Goal: Task Accomplishment & Management: Use online tool/utility

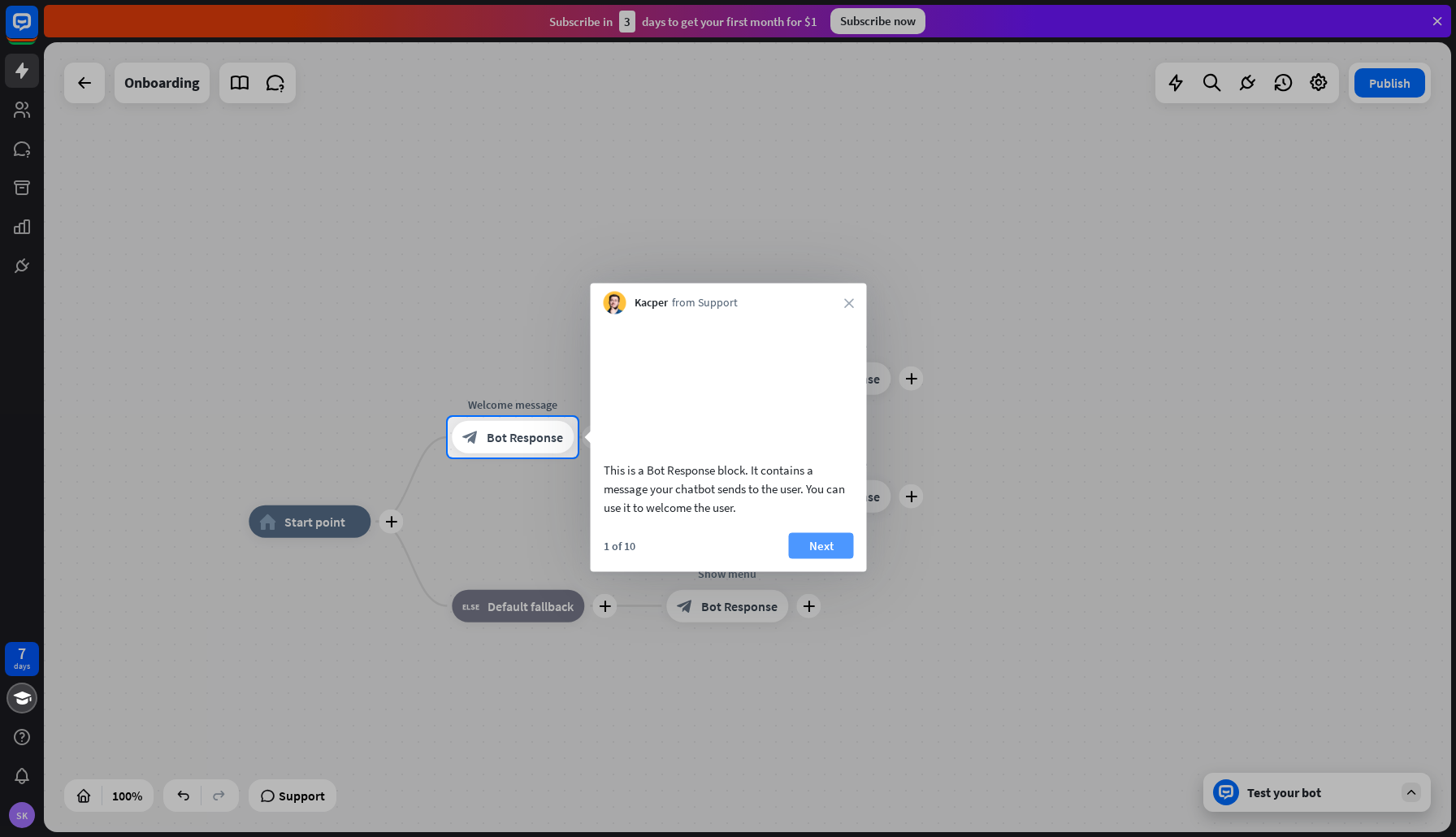
click at [823, 558] on button "Next" at bounding box center [820, 545] width 65 height 26
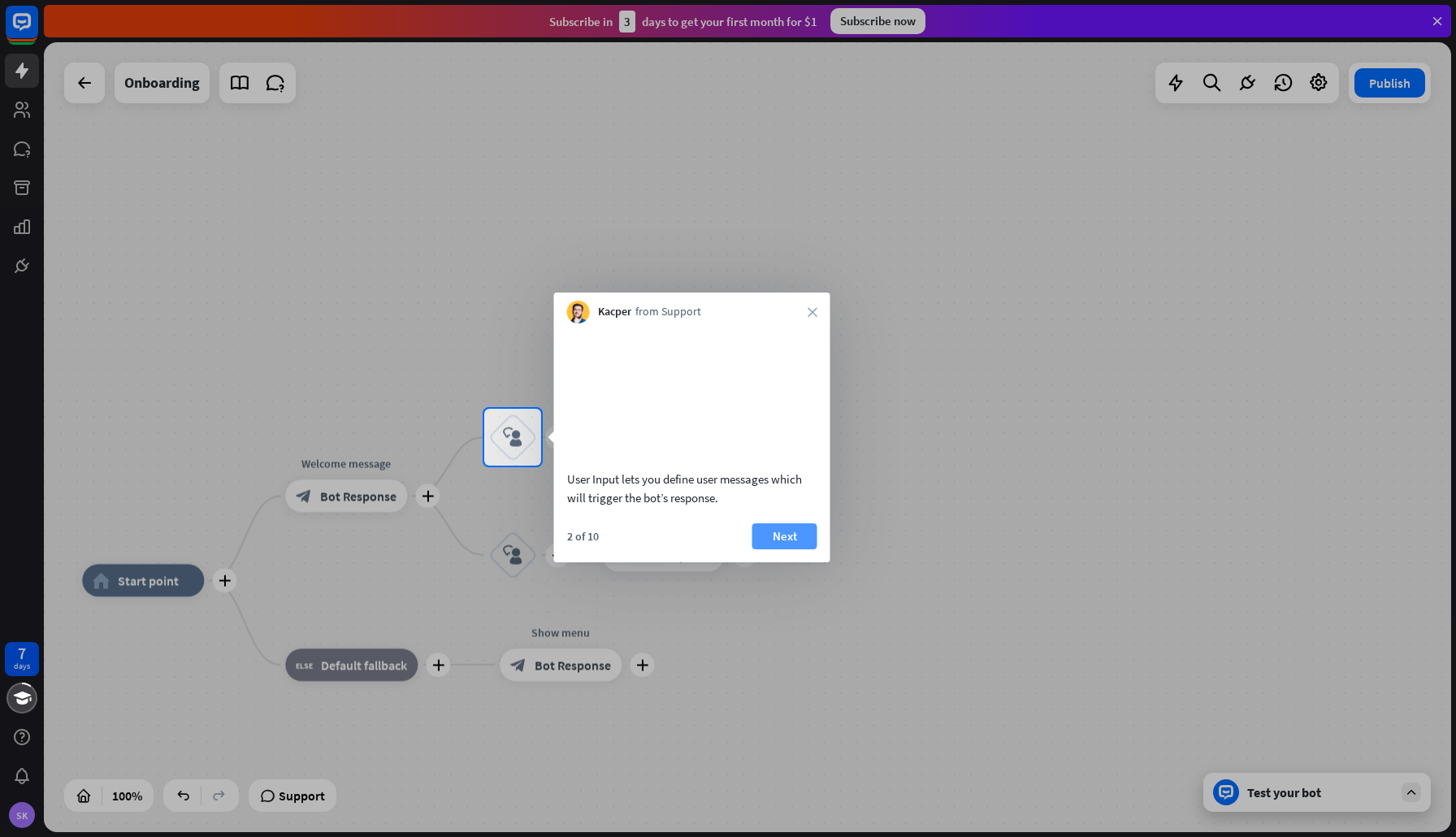
click at [788, 550] on button "Next" at bounding box center [785, 536] width 65 height 26
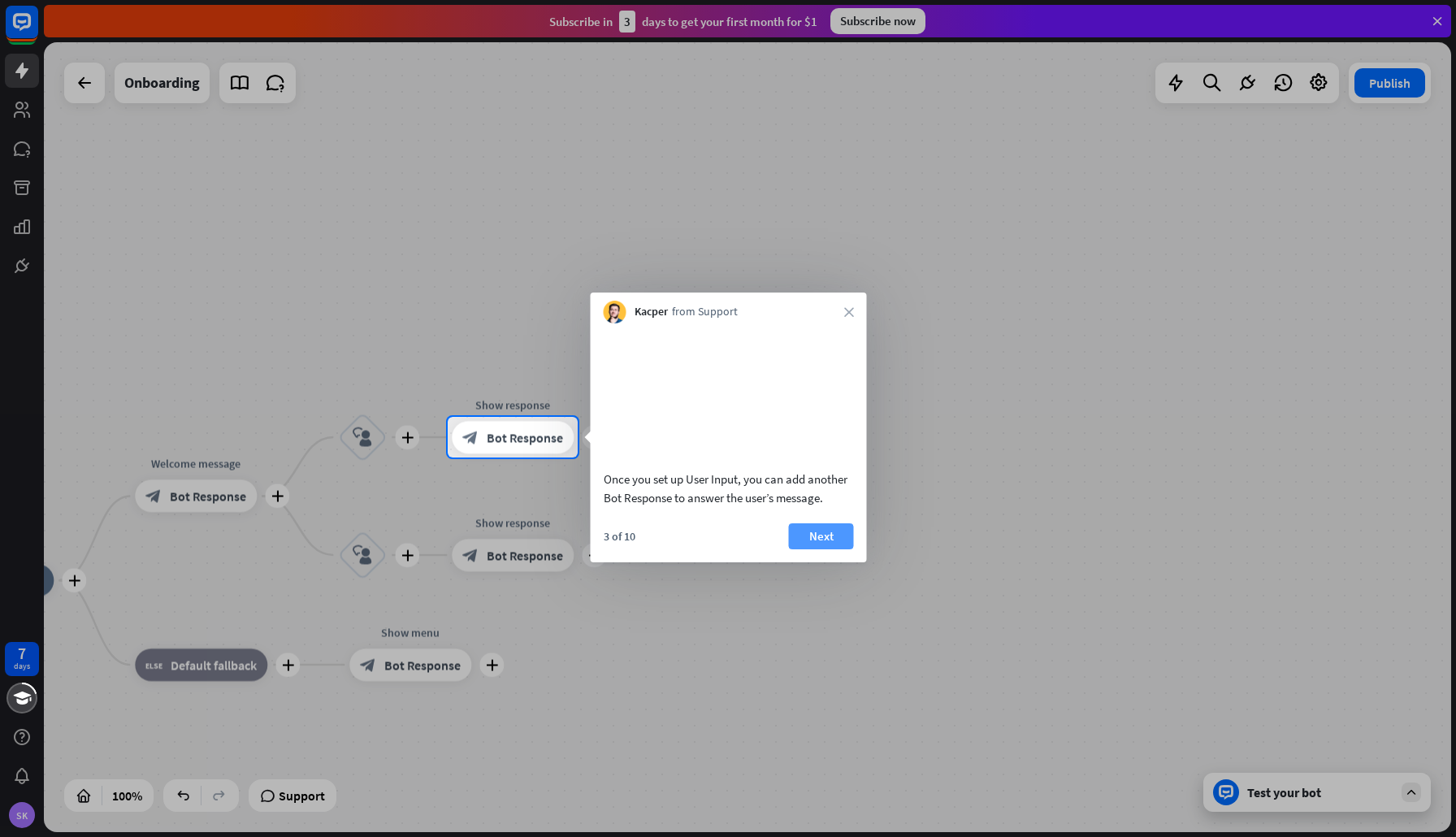
click at [819, 550] on button "Next" at bounding box center [820, 536] width 65 height 26
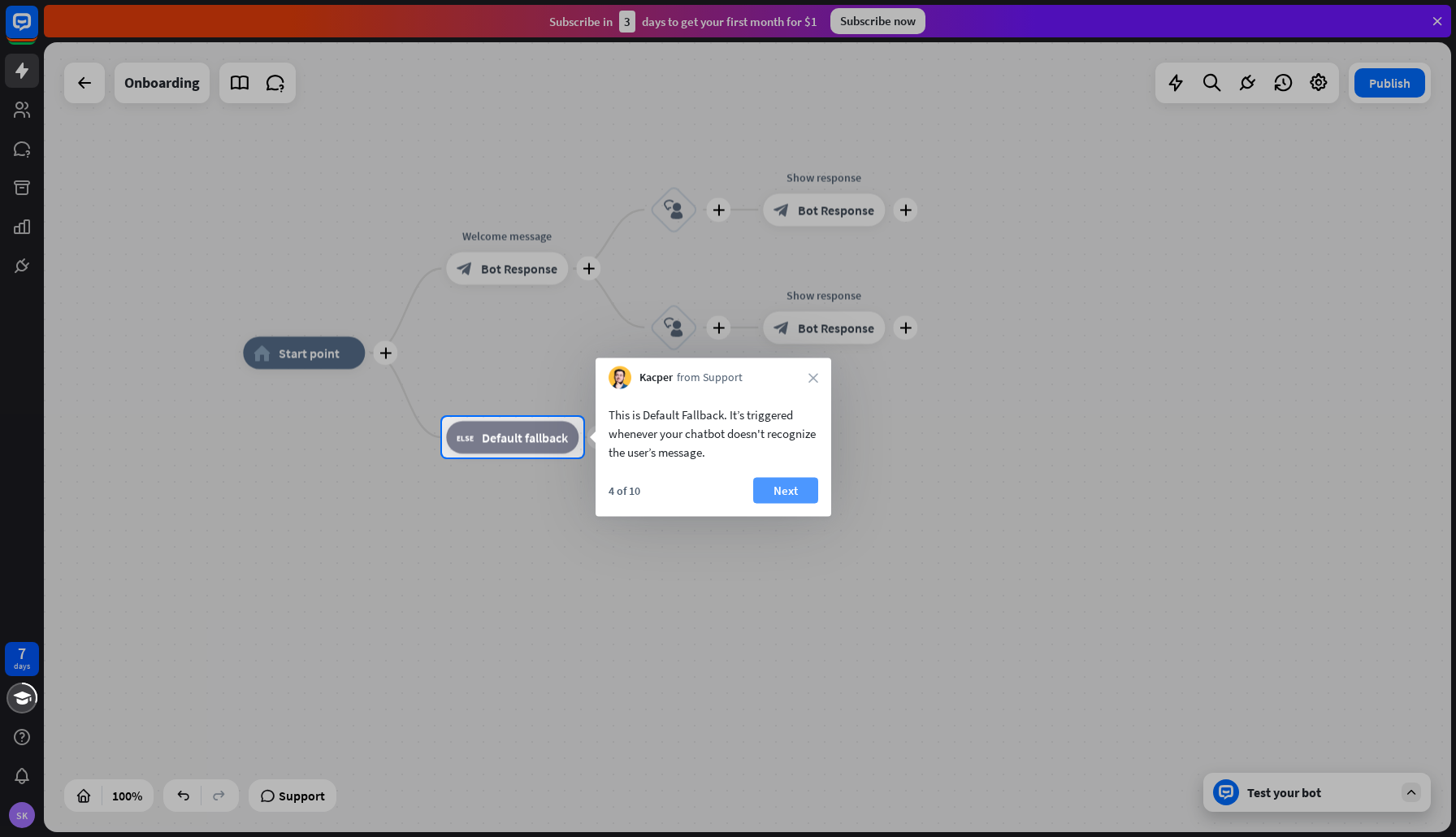
click at [794, 491] on button "Next" at bounding box center [786, 491] width 65 height 26
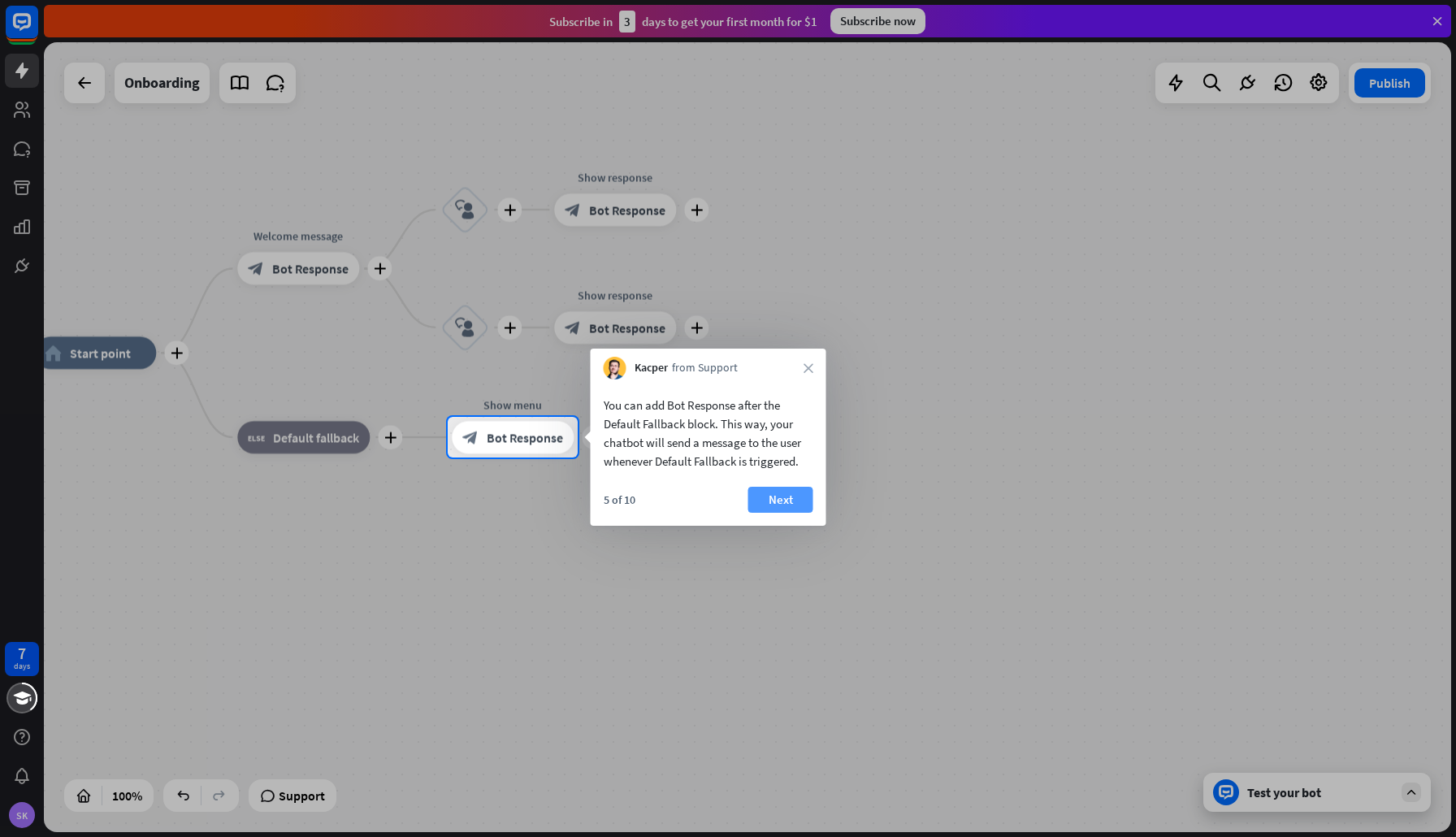
click at [790, 498] on button "Next" at bounding box center [780, 499] width 65 height 26
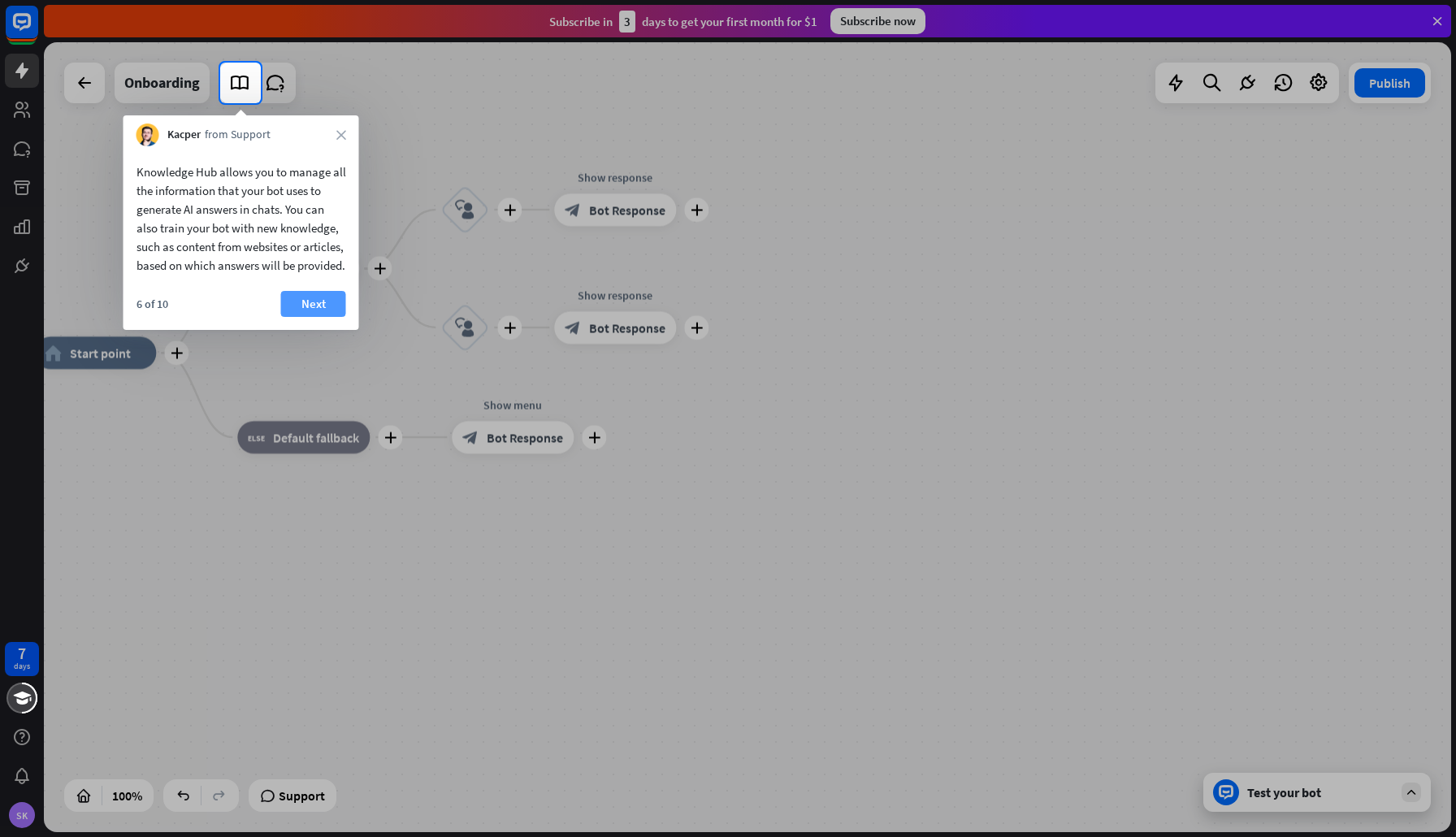
click at [324, 317] on button "Next" at bounding box center [313, 304] width 65 height 26
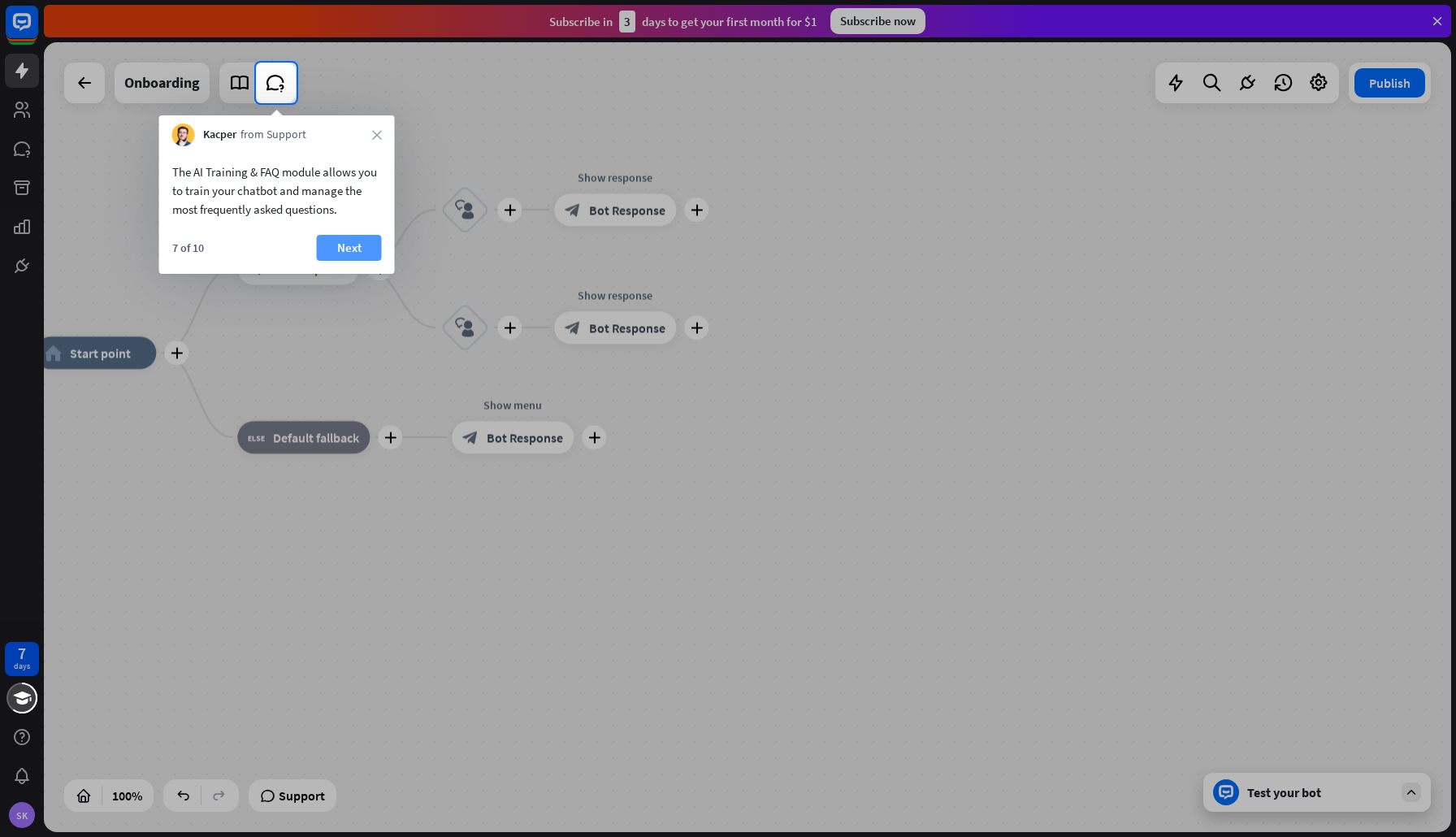
click at [355, 246] on button "Next" at bounding box center [349, 248] width 65 height 26
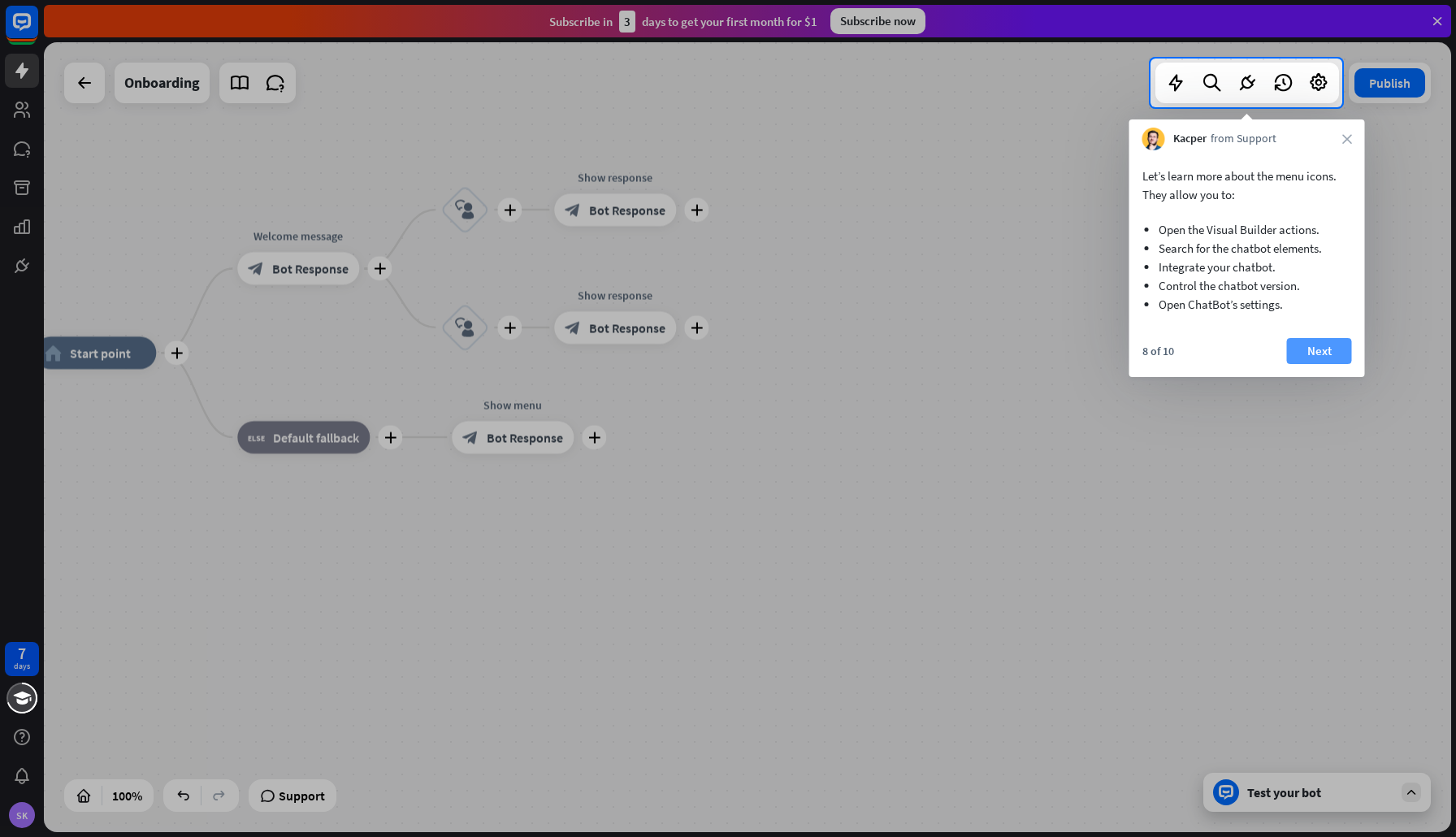
click at [1307, 347] on button "Next" at bounding box center [1319, 350] width 65 height 26
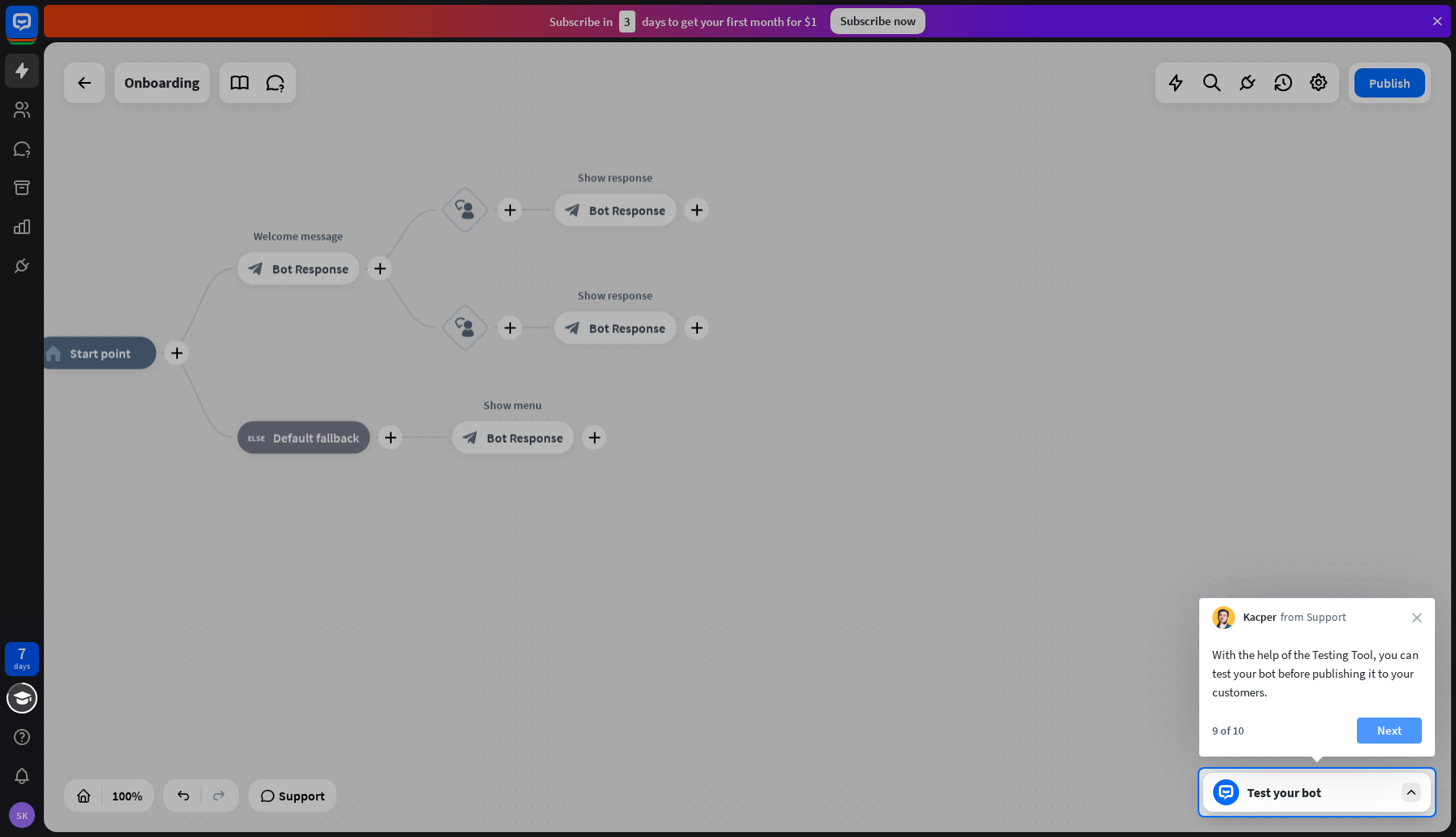
click at [1393, 728] on button "Next" at bounding box center [1389, 731] width 65 height 26
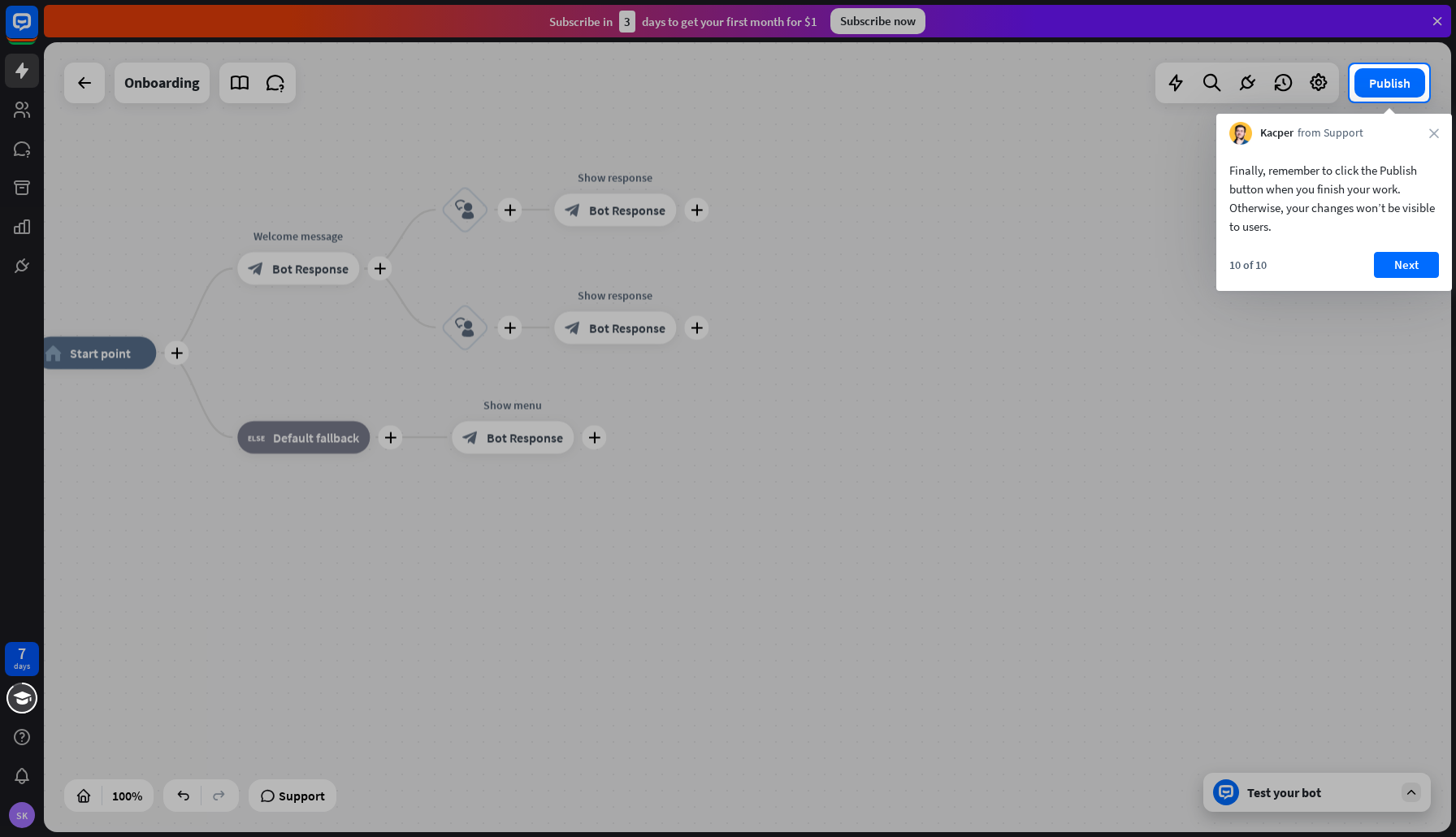
click at [1382, 373] on div at bounding box center [728, 469] width 1456 height 735
click at [1423, 268] on button "Next" at bounding box center [1406, 264] width 65 height 26
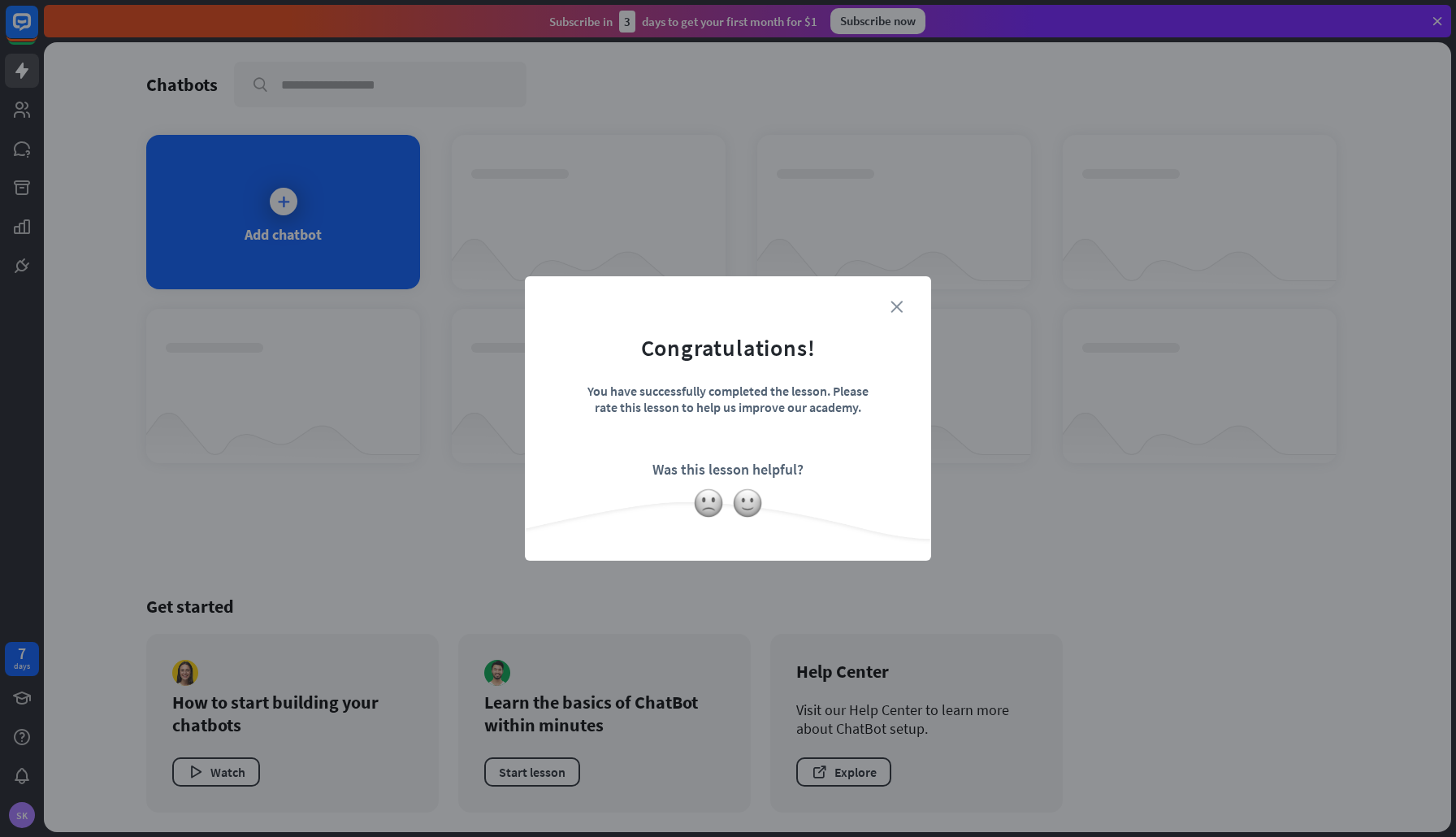
click at [896, 307] on icon "close" at bounding box center [896, 307] width 13 height 13
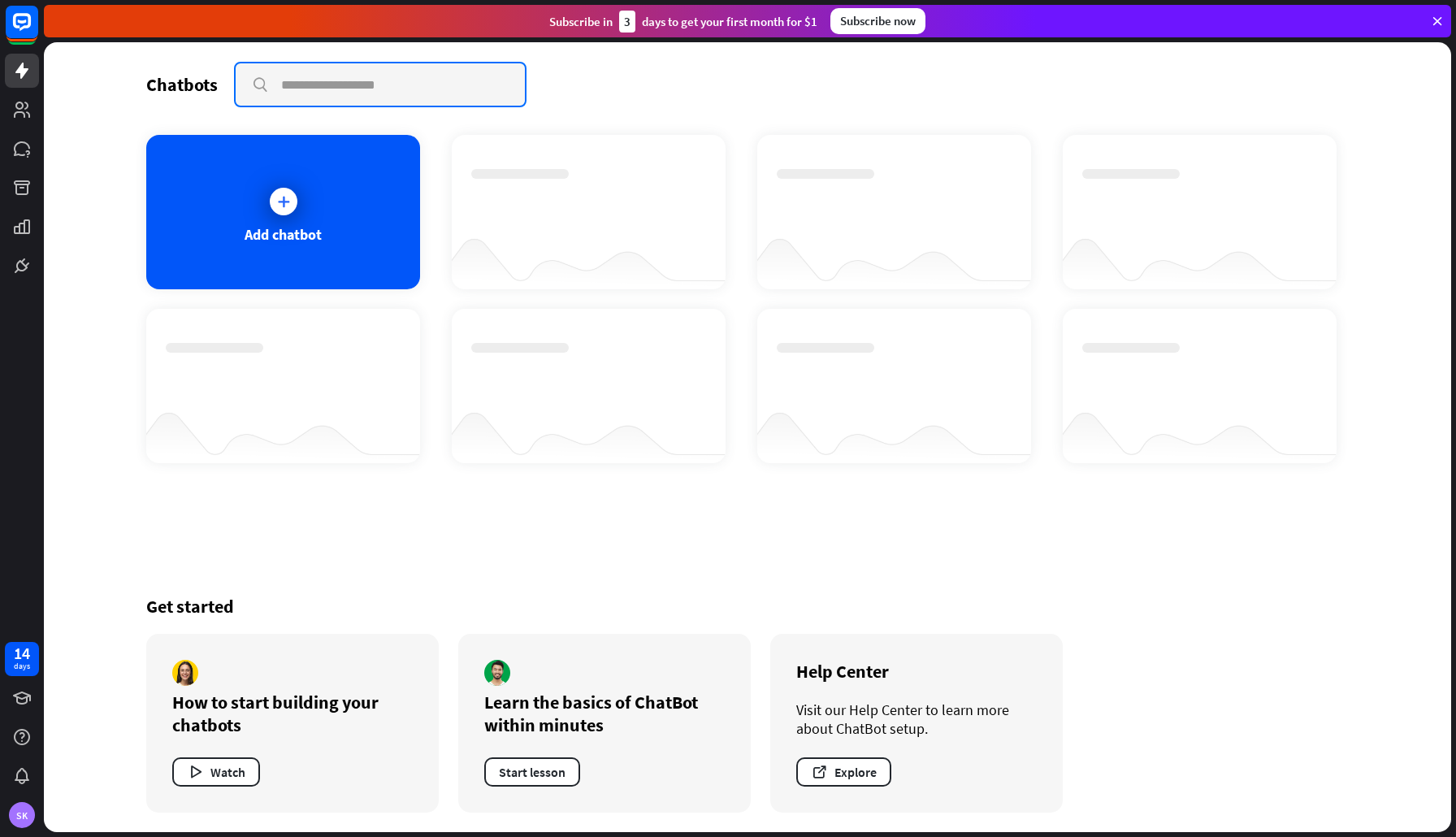
click at [368, 82] on input "text" at bounding box center [380, 85] width 289 height 43
click at [368, 84] on input "*******" at bounding box center [380, 85] width 289 height 43
click at [371, 90] on input "*******" at bounding box center [380, 85] width 289 height 43
paste input "******"
paste input "**********"
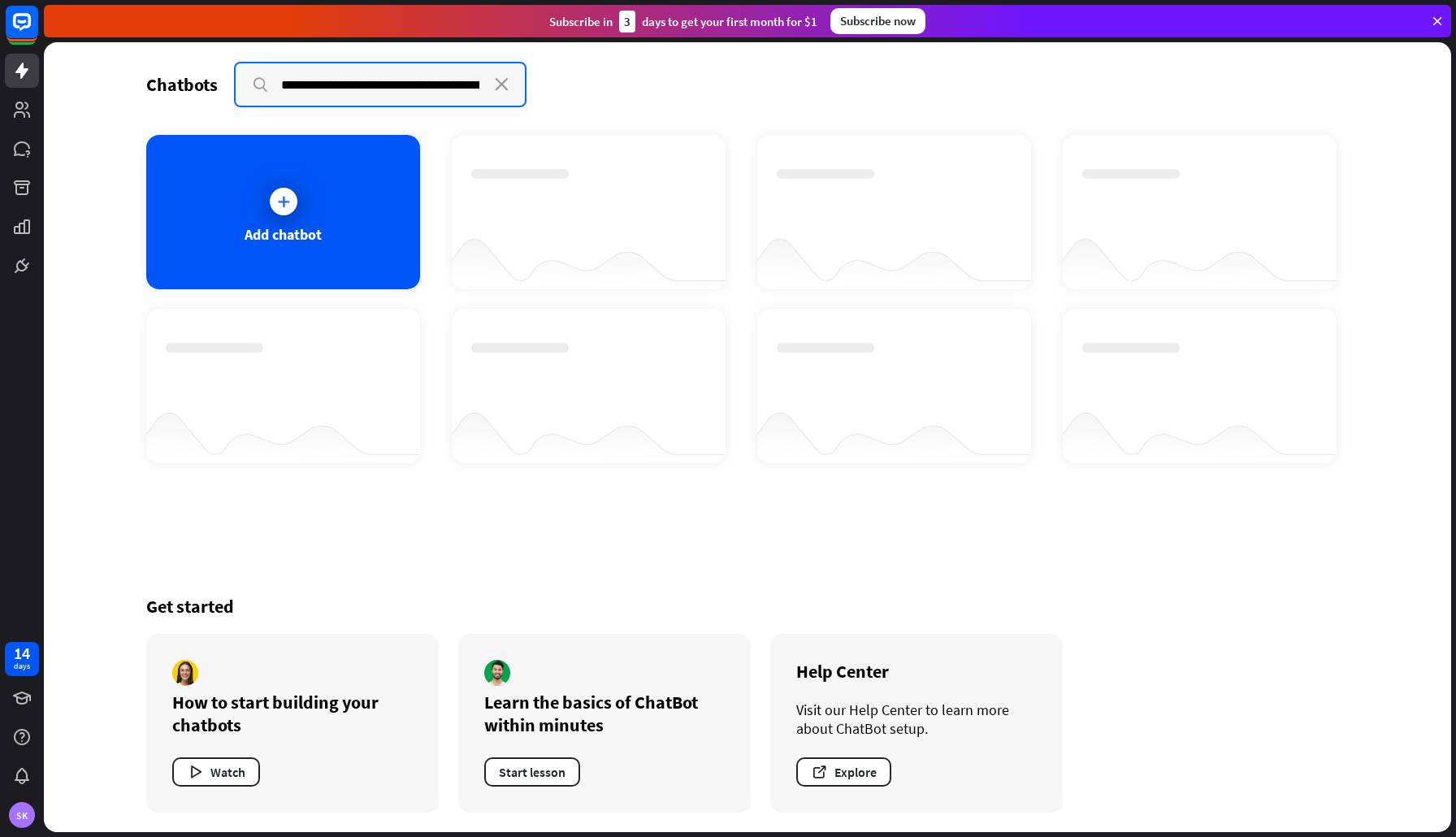
type input "**********"
click at [558, 84] on div "**********" at bounding box center [747, 84] width 1203 height 45
click at [257, 84] on input "**********" at bounding box center [380, 85] width 289 height 43
click at [502, 87] on icon "close" at bounding box center [501, 84] width 14 height 13
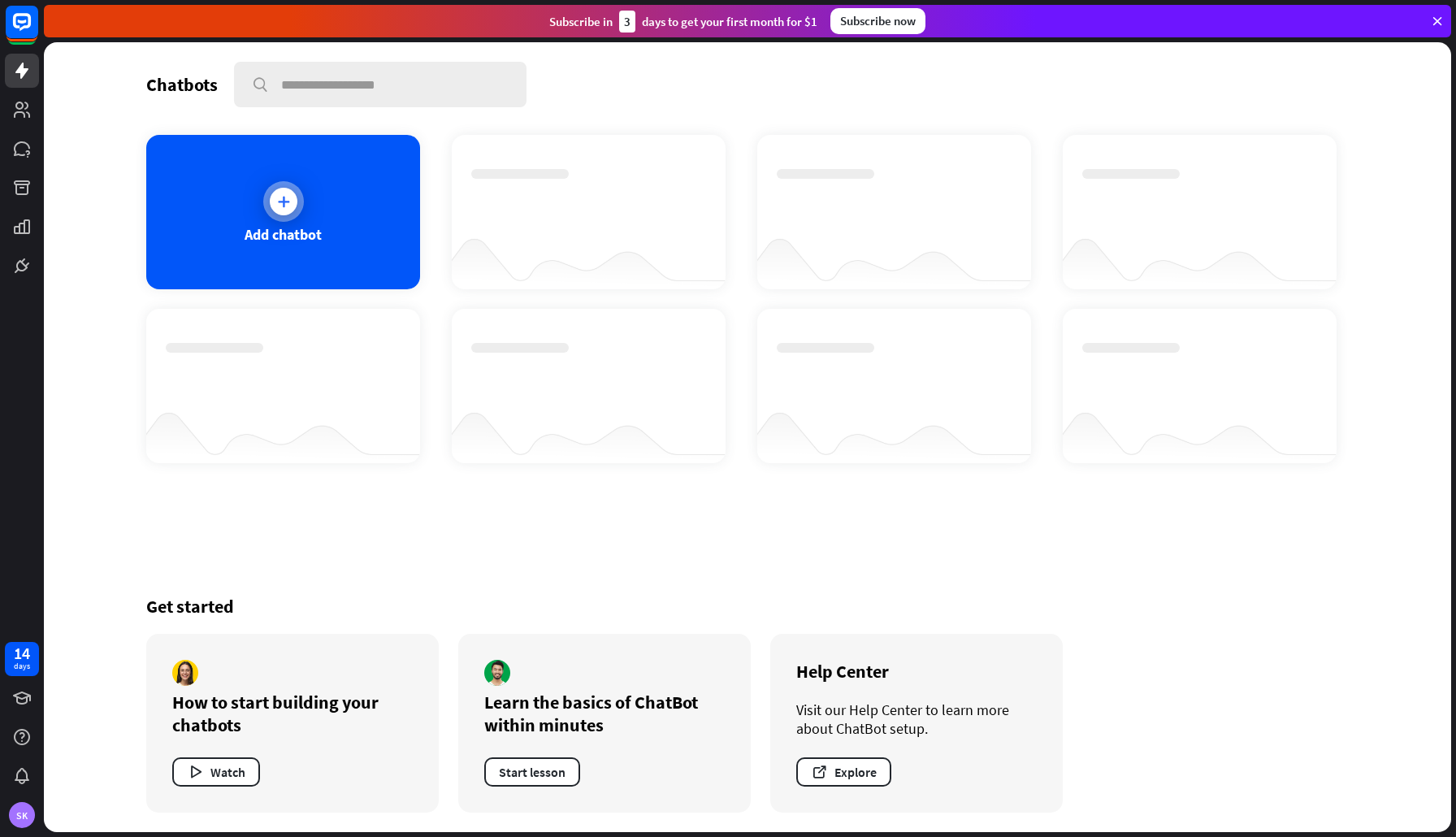
click at [287, 200] on icon at bounding box center [283, 201] width 16 height 16
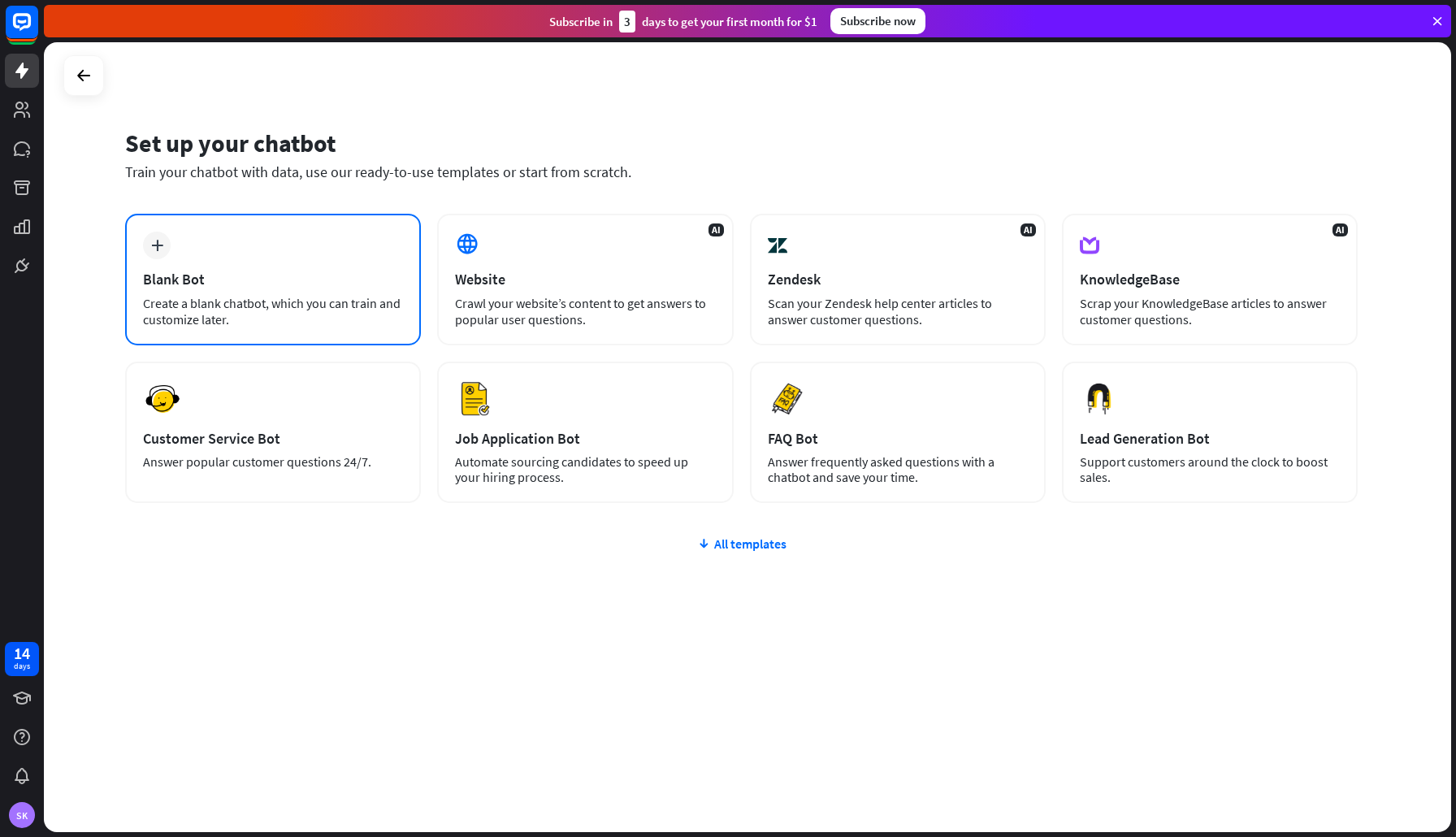
click at [161, 246] on icon "plus" at bounding box center [157, 246] width 13 height 12
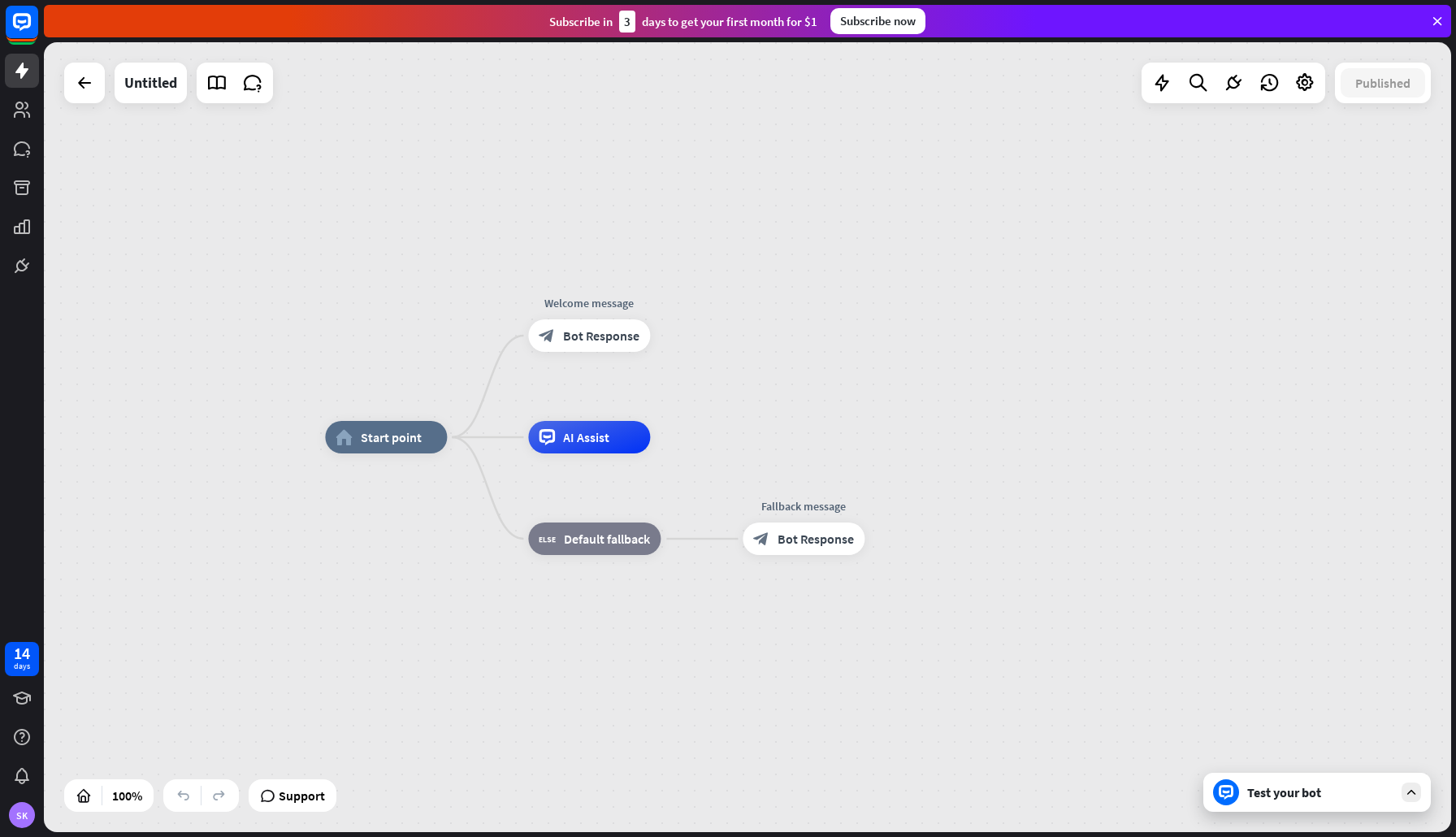
click at [1311, 790] on div "Test your bot" at bounding box center [1320, 792] width 146 height 16
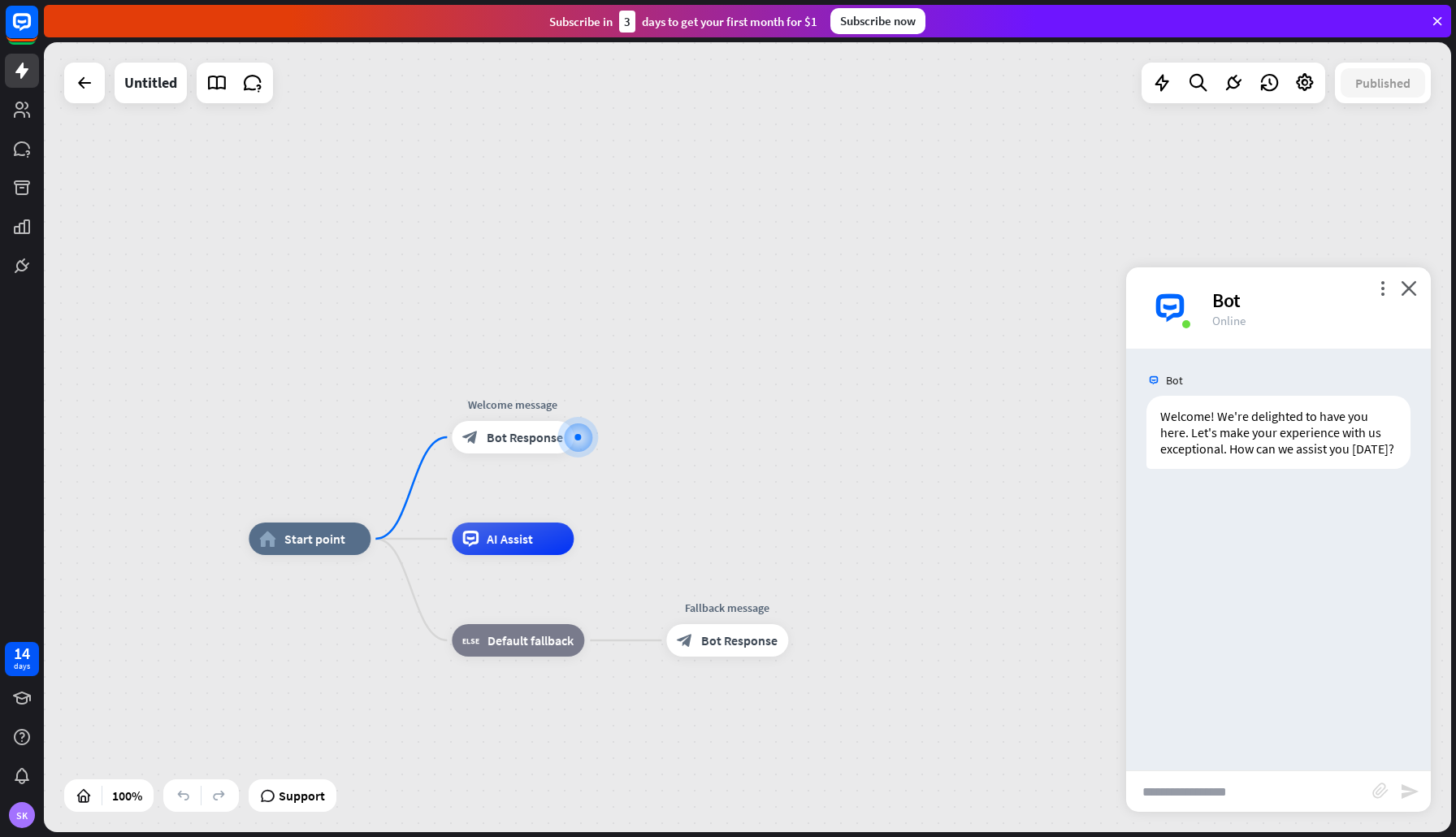
click at [1303, 797] on input "text" at bounding box center [1249, 792] width 246 height 41
type input "*****"
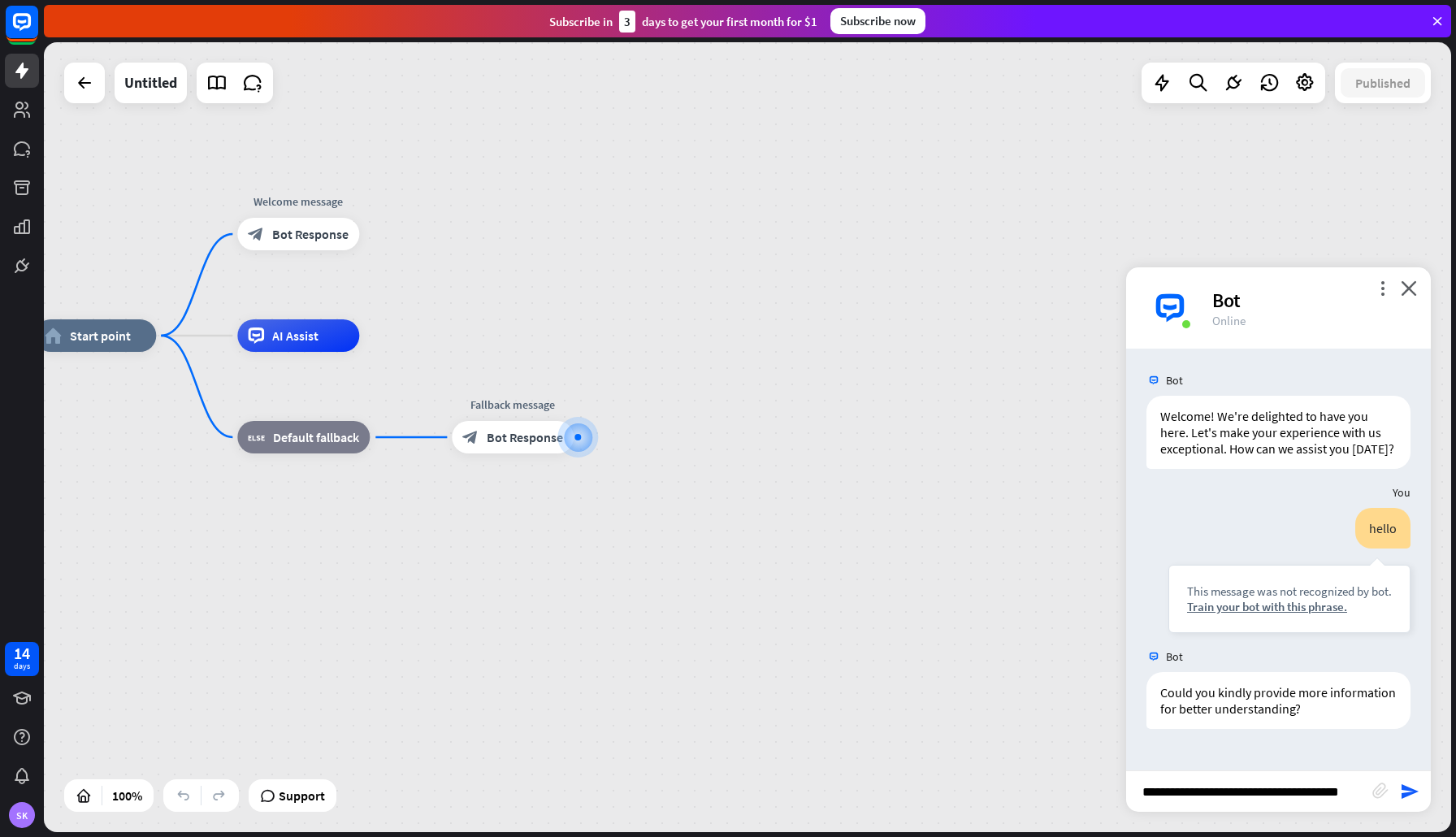
type input "**********"
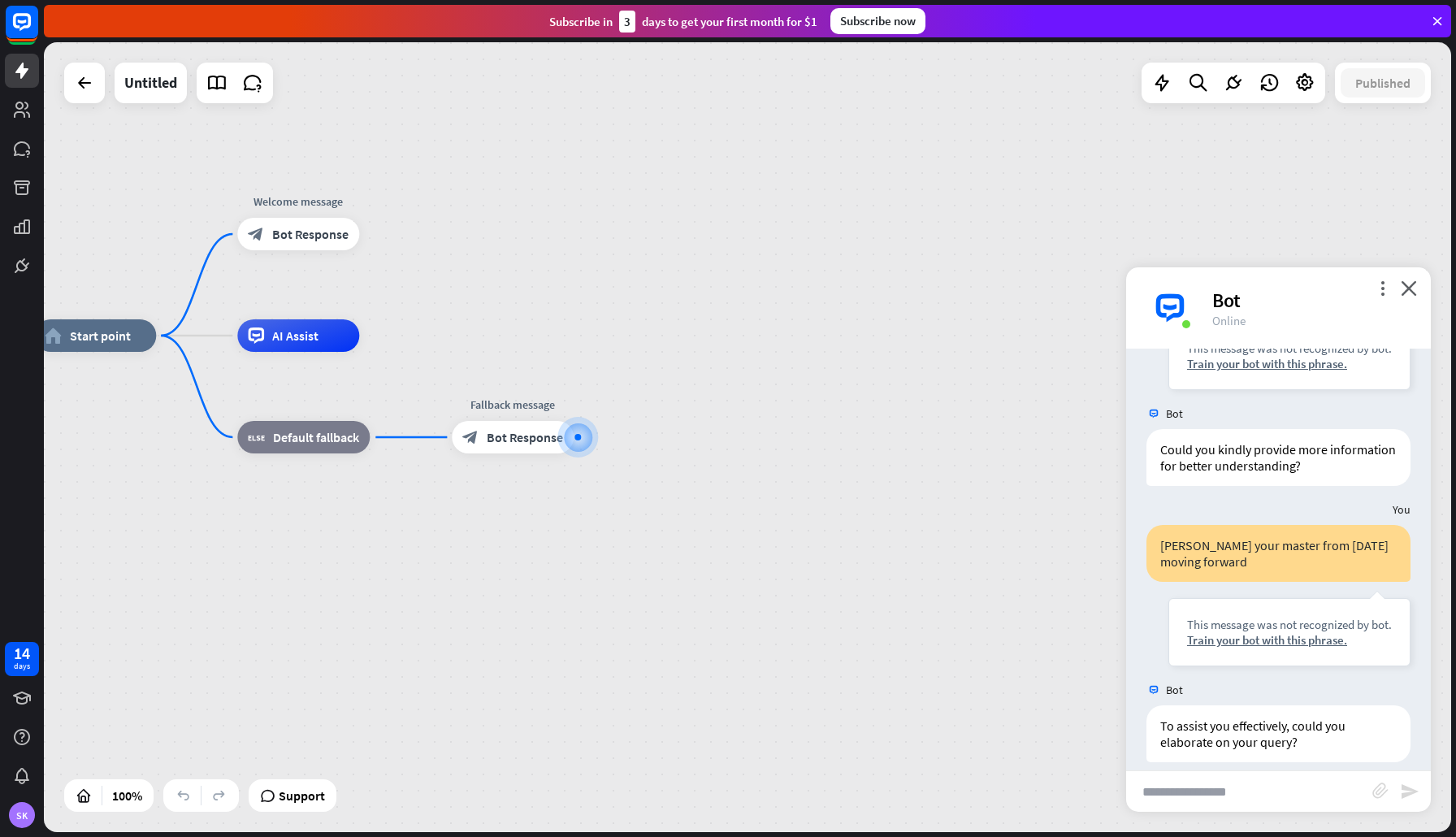
scroll to position [259, 0]
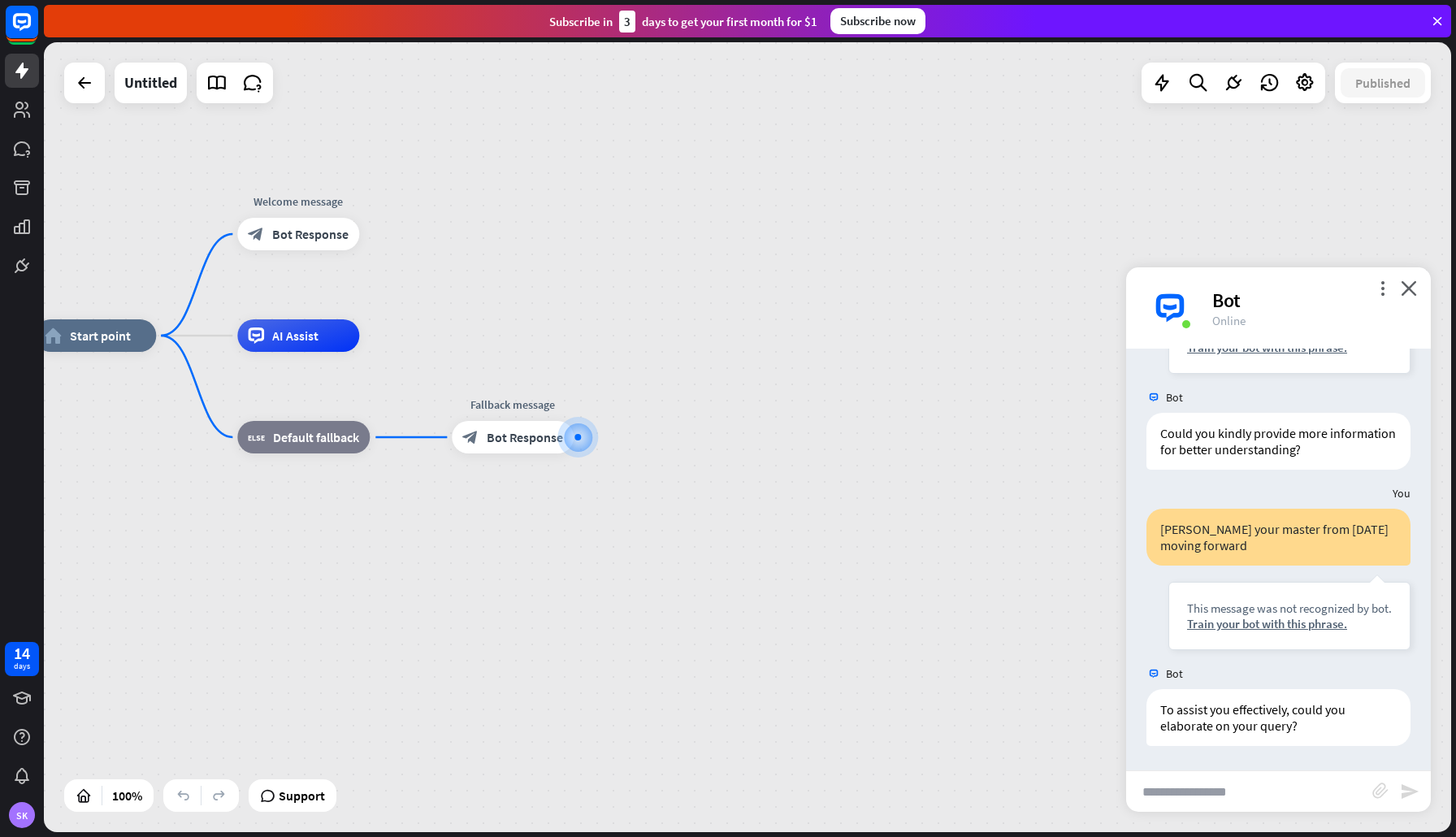
click at [1235, 787] on input "text" at bounding box center [1249, 792] width 246 height 41
type input "**********"
click at [1200, 792] on input "text" at bounding box center [1249, 792] width 246 height 41
type input "**********"
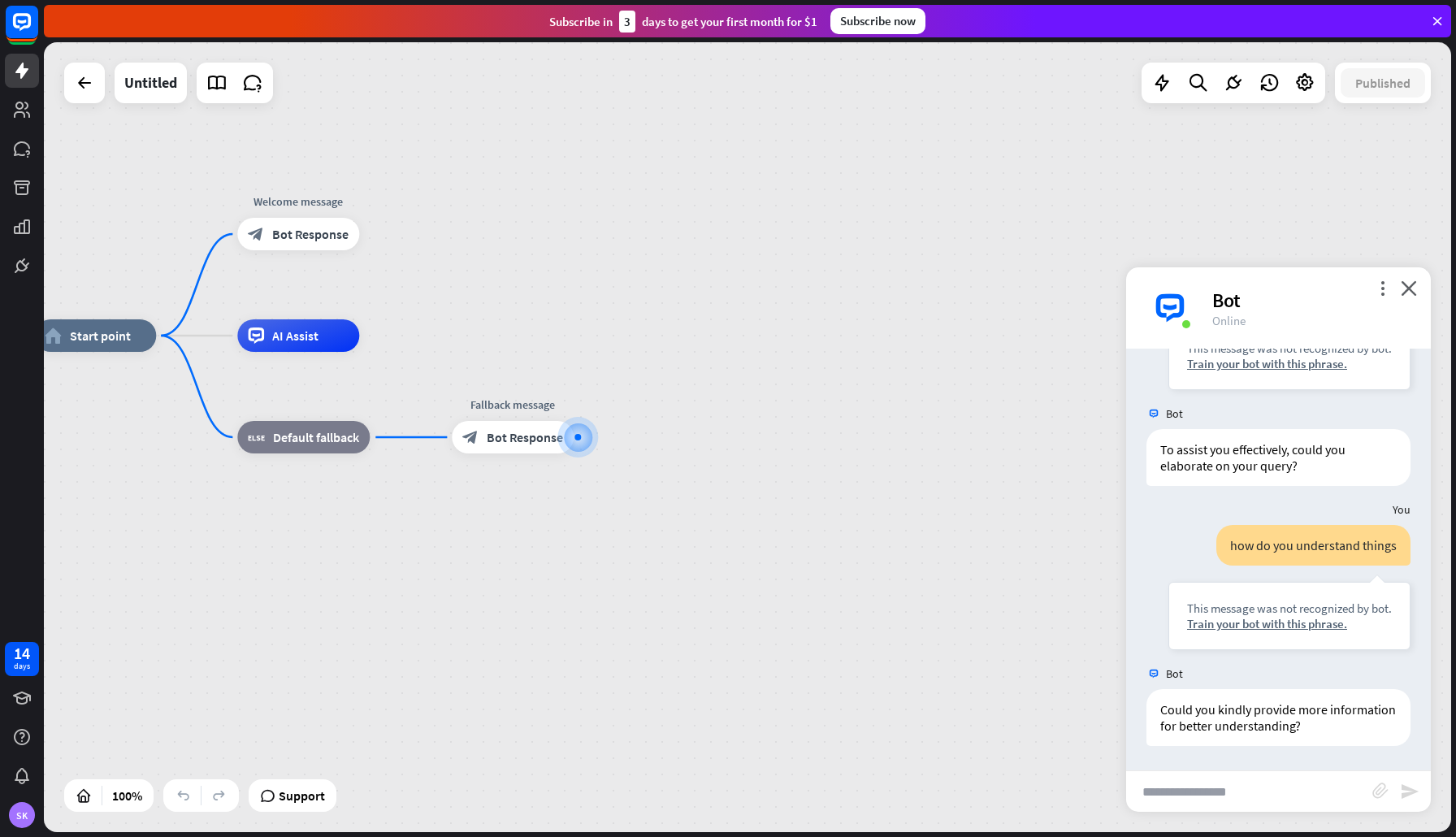
scroll to position [795, 0]
click at [1411, 291] on icon "close" at bounding box center [1409, 288] width 16 height 15
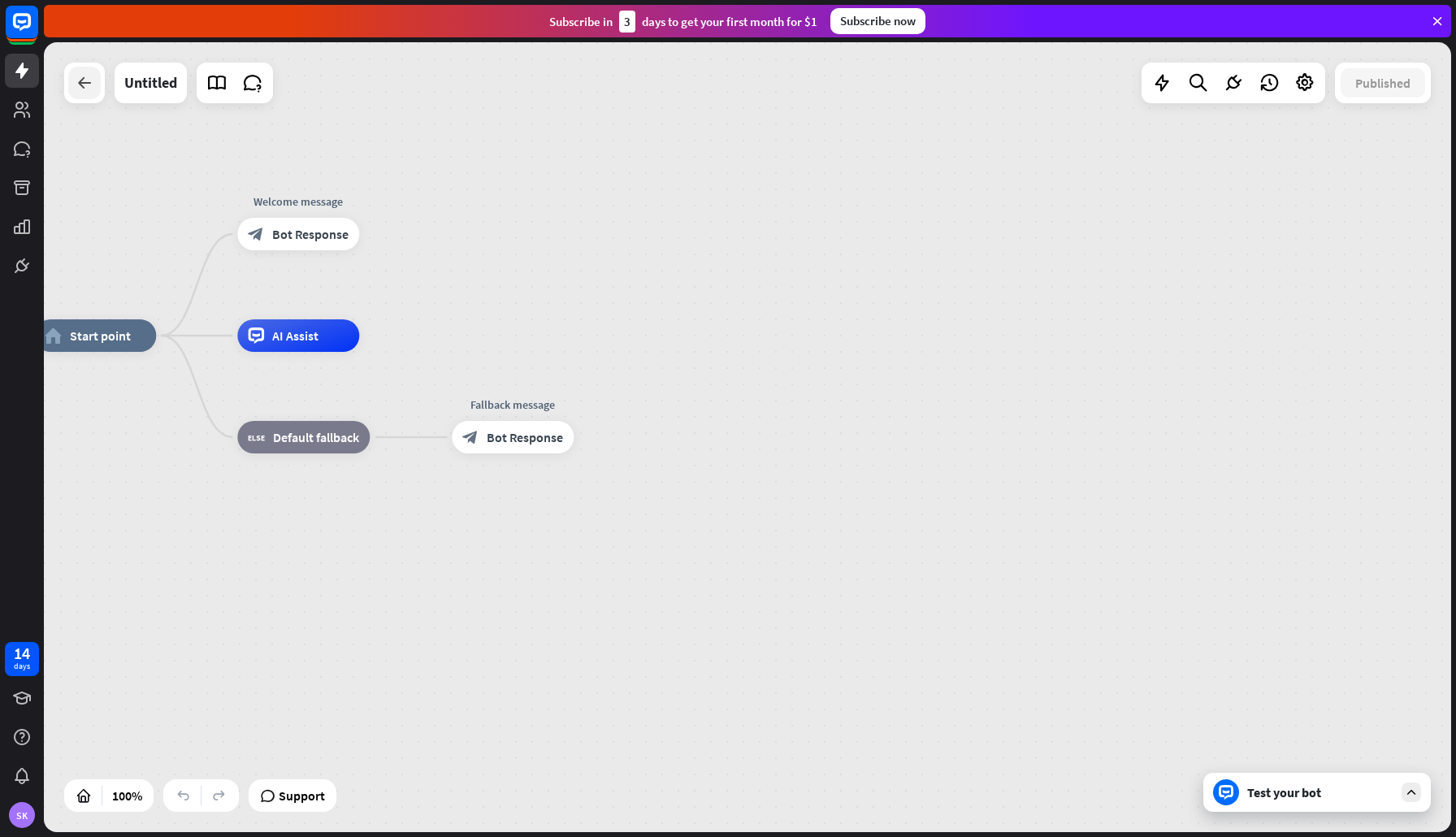
click at [84, 93] on div at bounding box center [85, 83] width 33 height 33
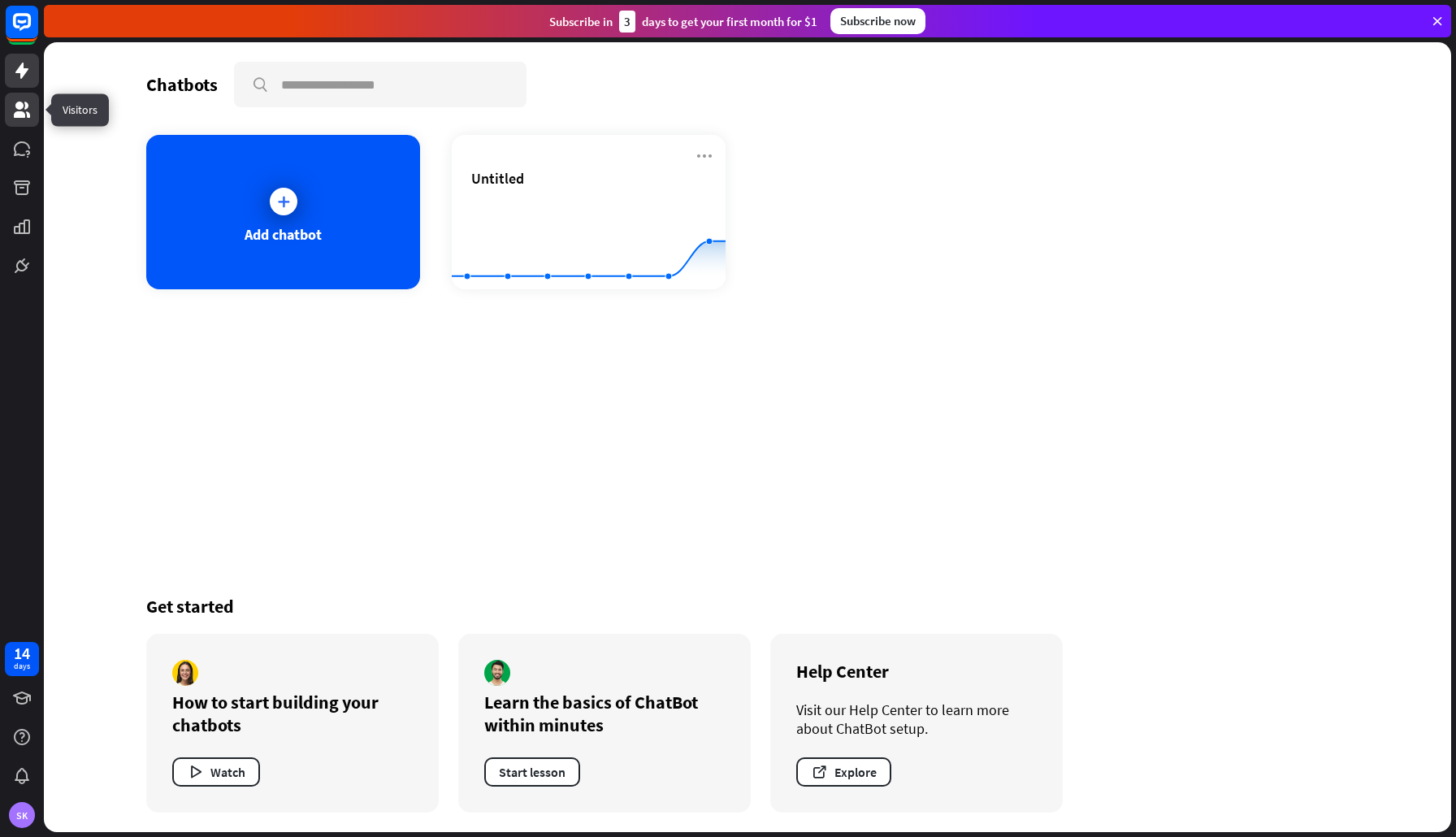
click at [23, 112] on icon at bounding box center [21, 109] width 16 height 16
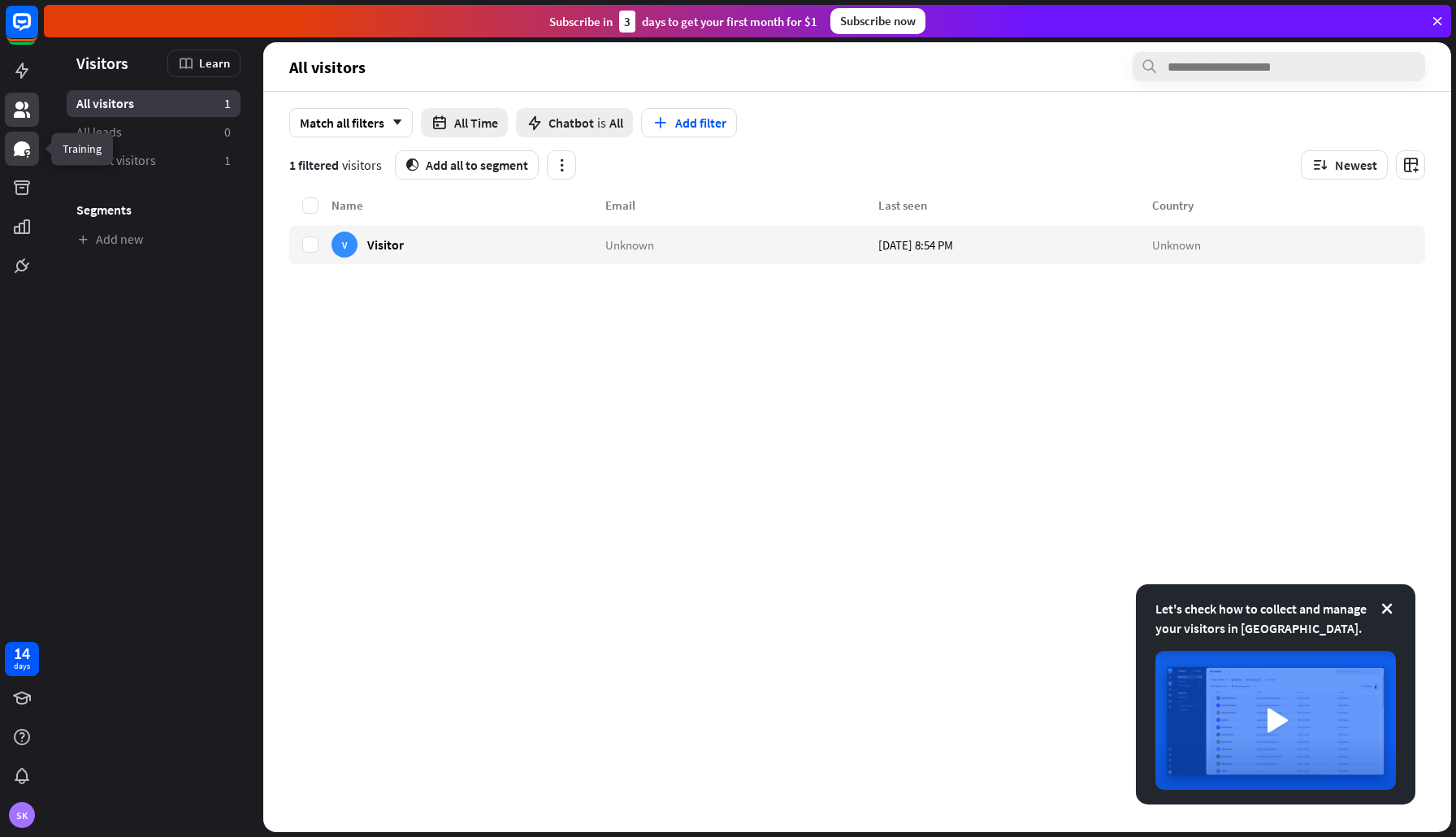
click at [23, 149] on icon at bounding box center [21, 148] width 16 height 15
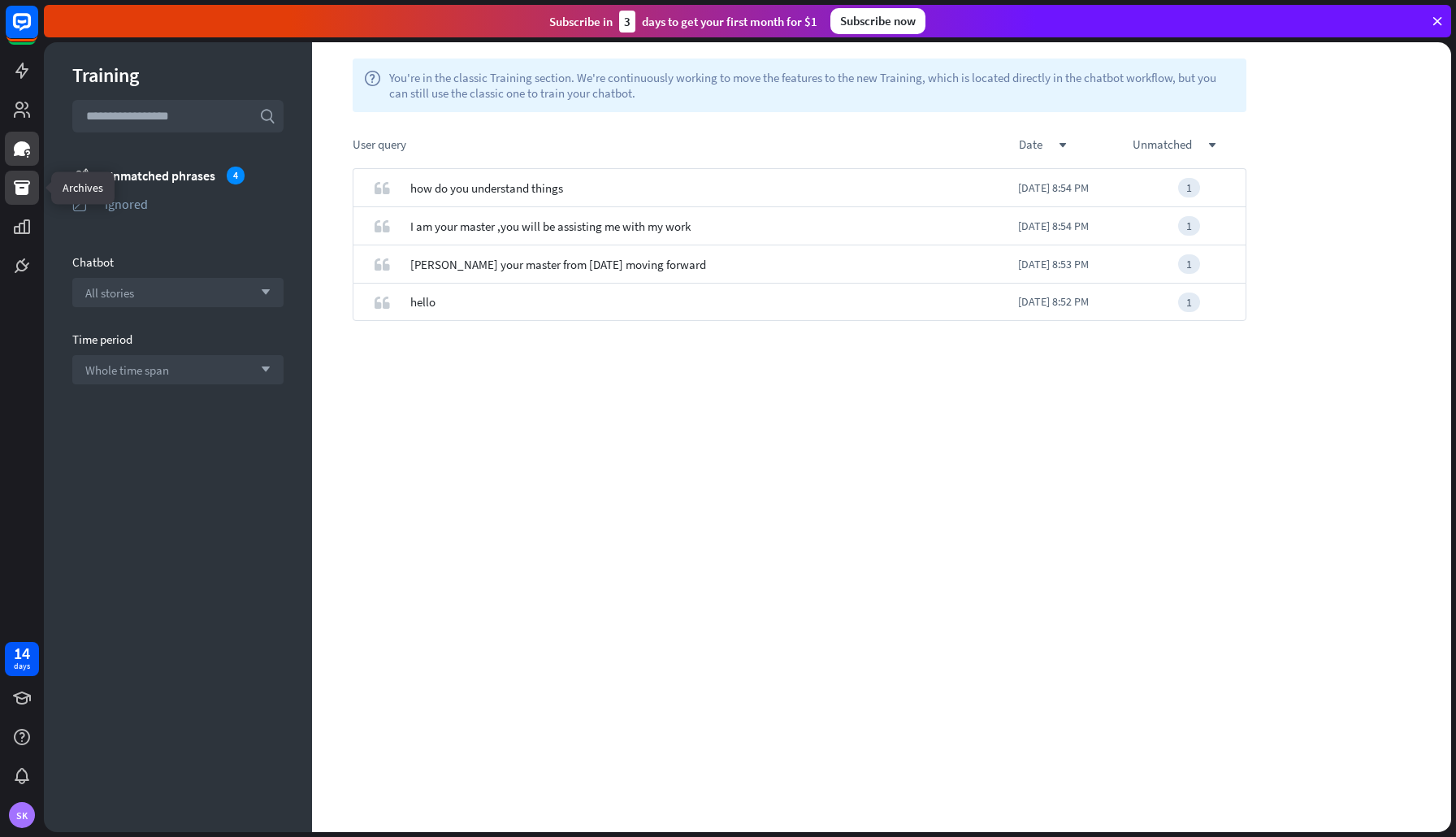
click at [23, 184] on icon at bounding box center [21, 187] width 16 height 15
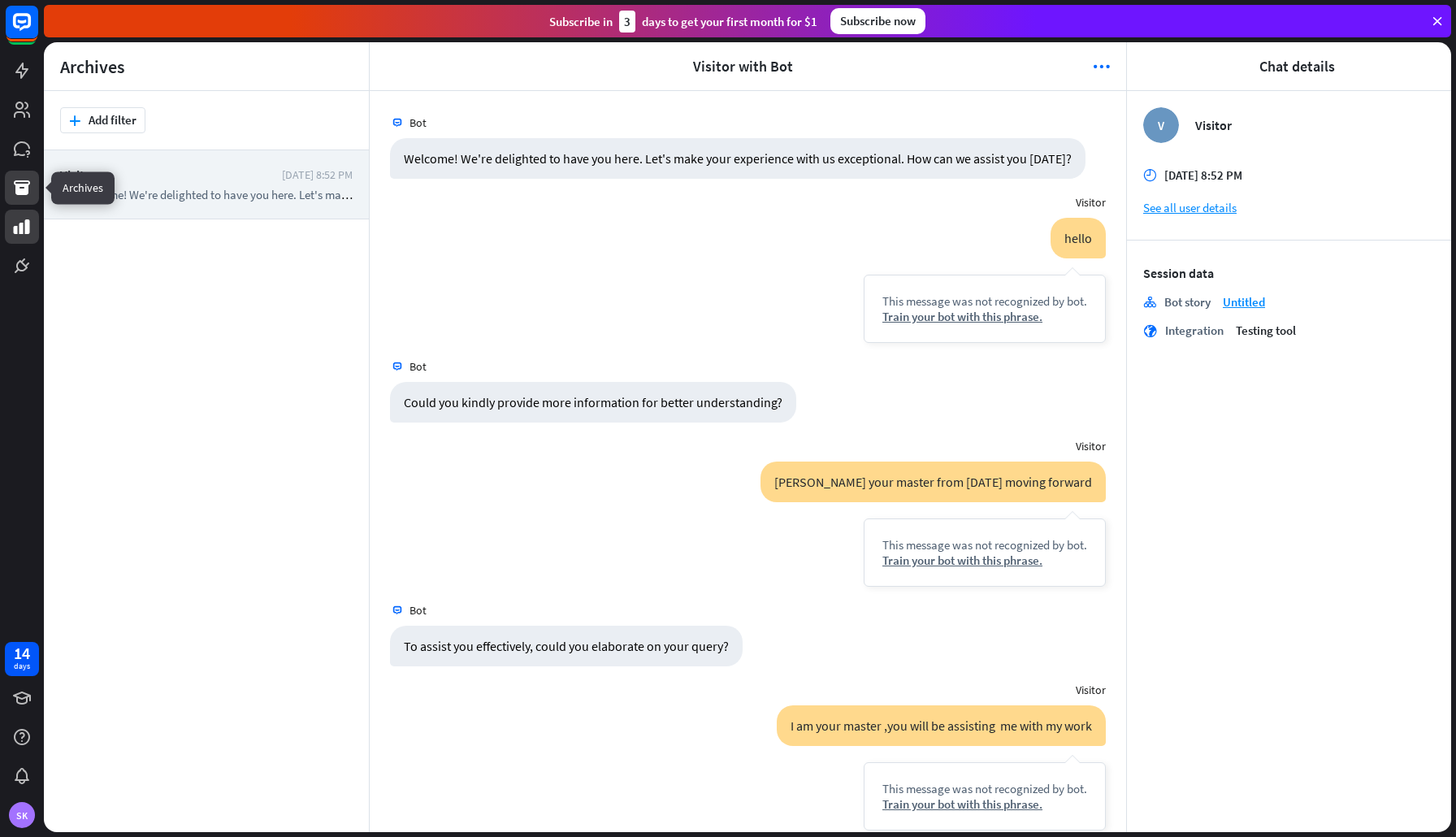
scroll to position [346, 0]
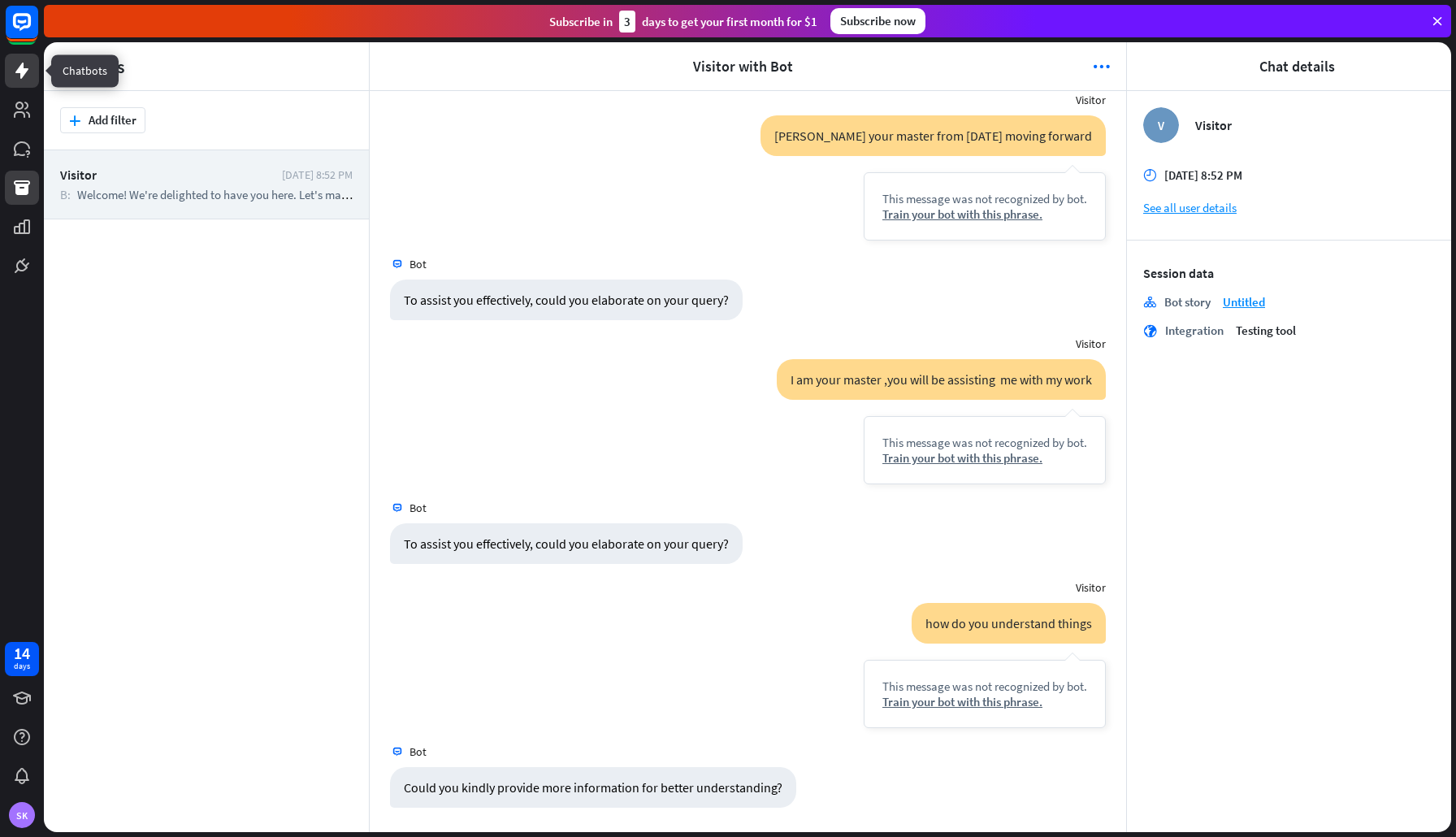
click at [21, 63] on icon at bounding box center [22, 71] width 19 height 19
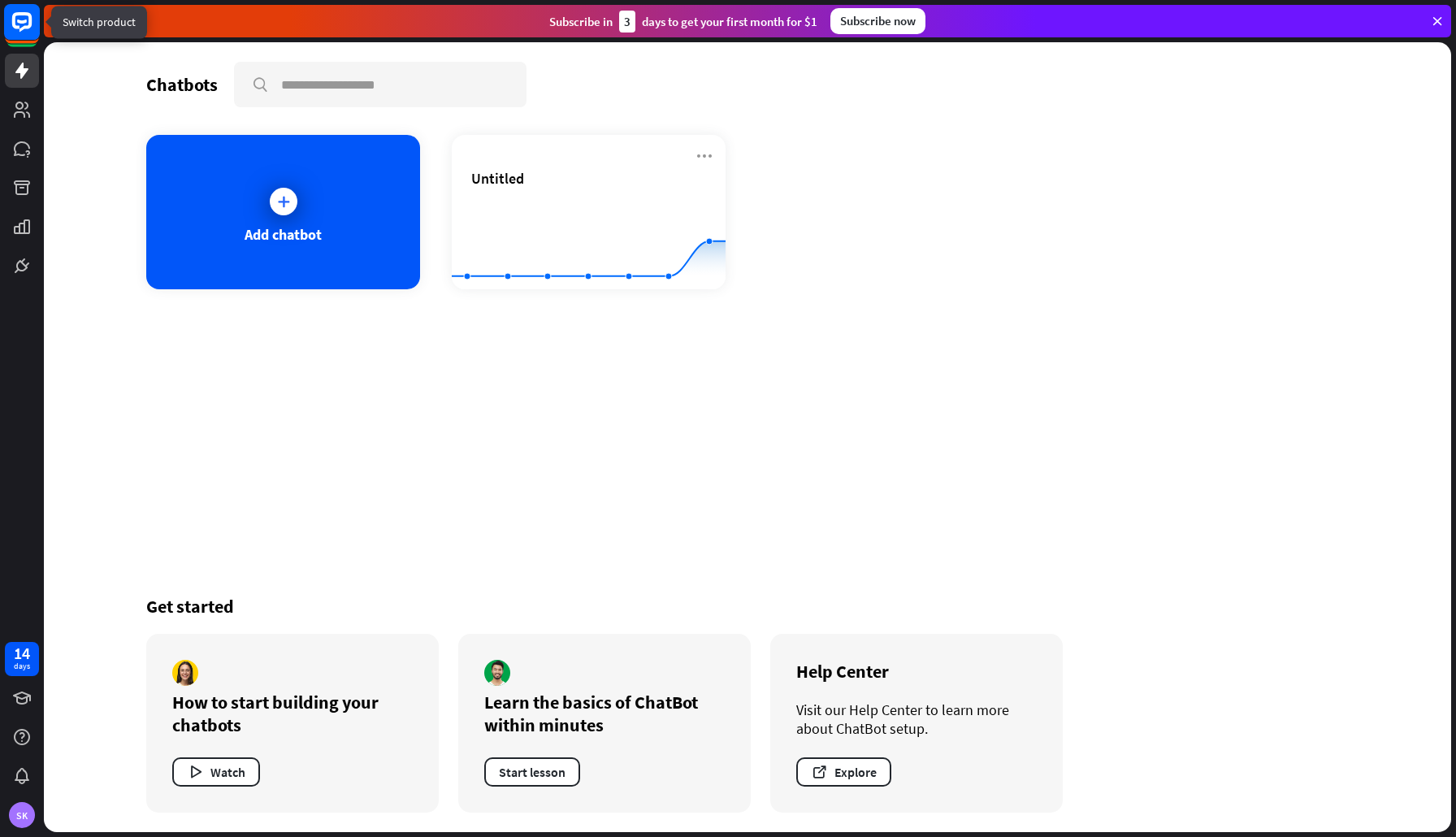
click at [20, 23] on rect at bounding box center [21, 21] width 36 height 36
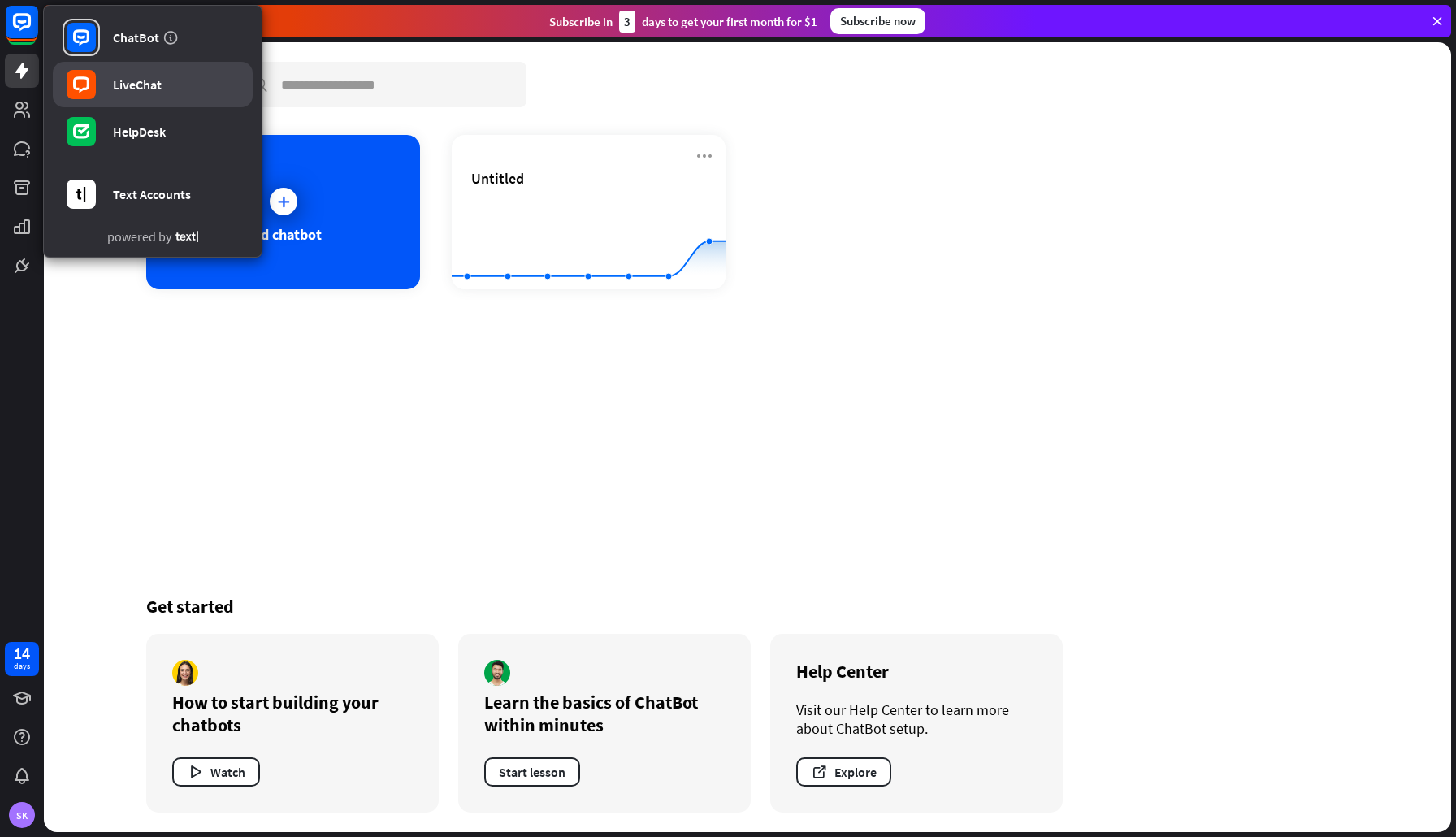
click at [142, 79] on div "LiveChat" at bounding box center [137, 84] width 48 height 16
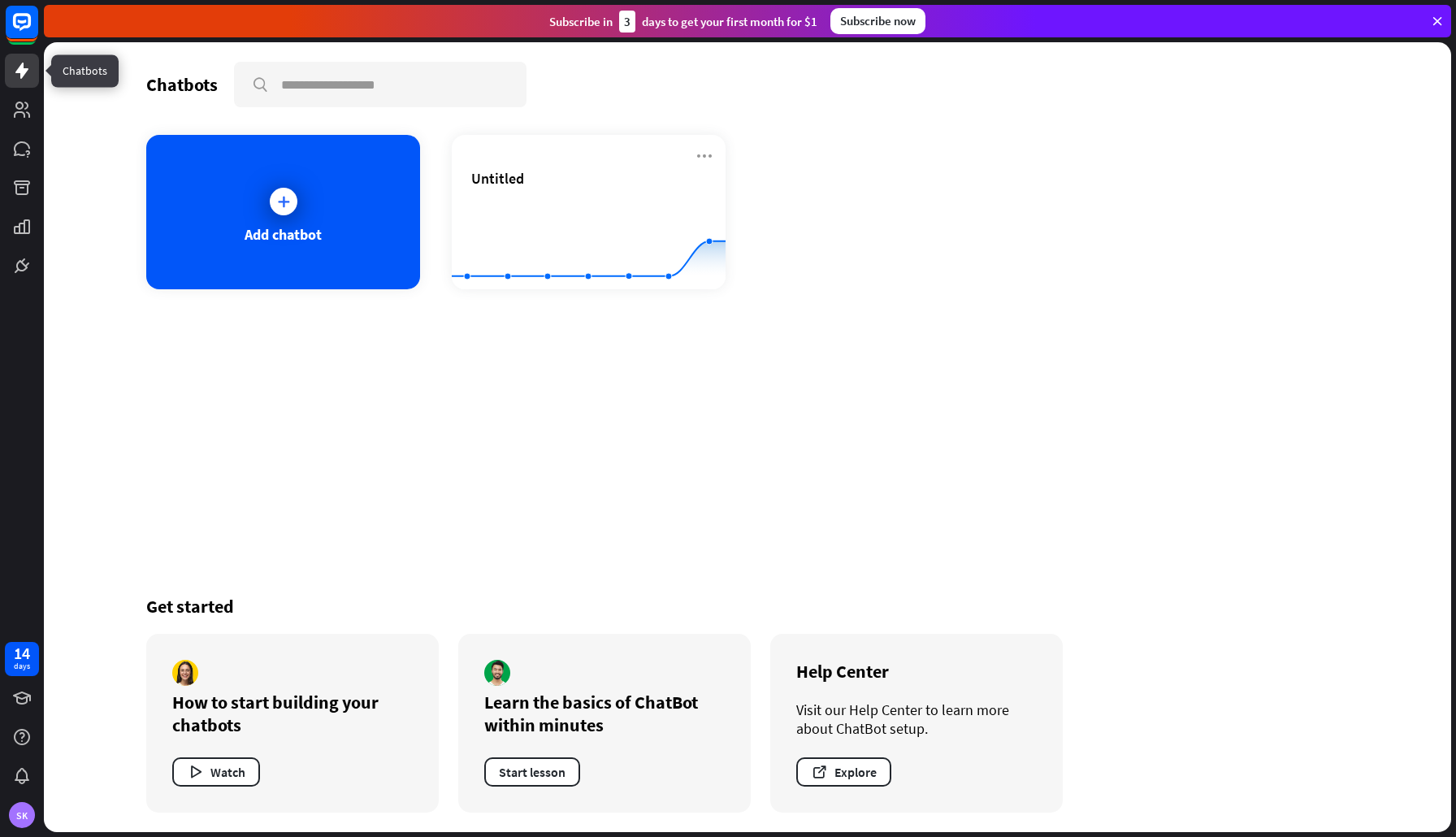
click at [17, 70] on icon at bounding box center [21, 71] width 13 height 16
click at [23, 72] on icon at bounding box center [21, 71] width 13 height 16
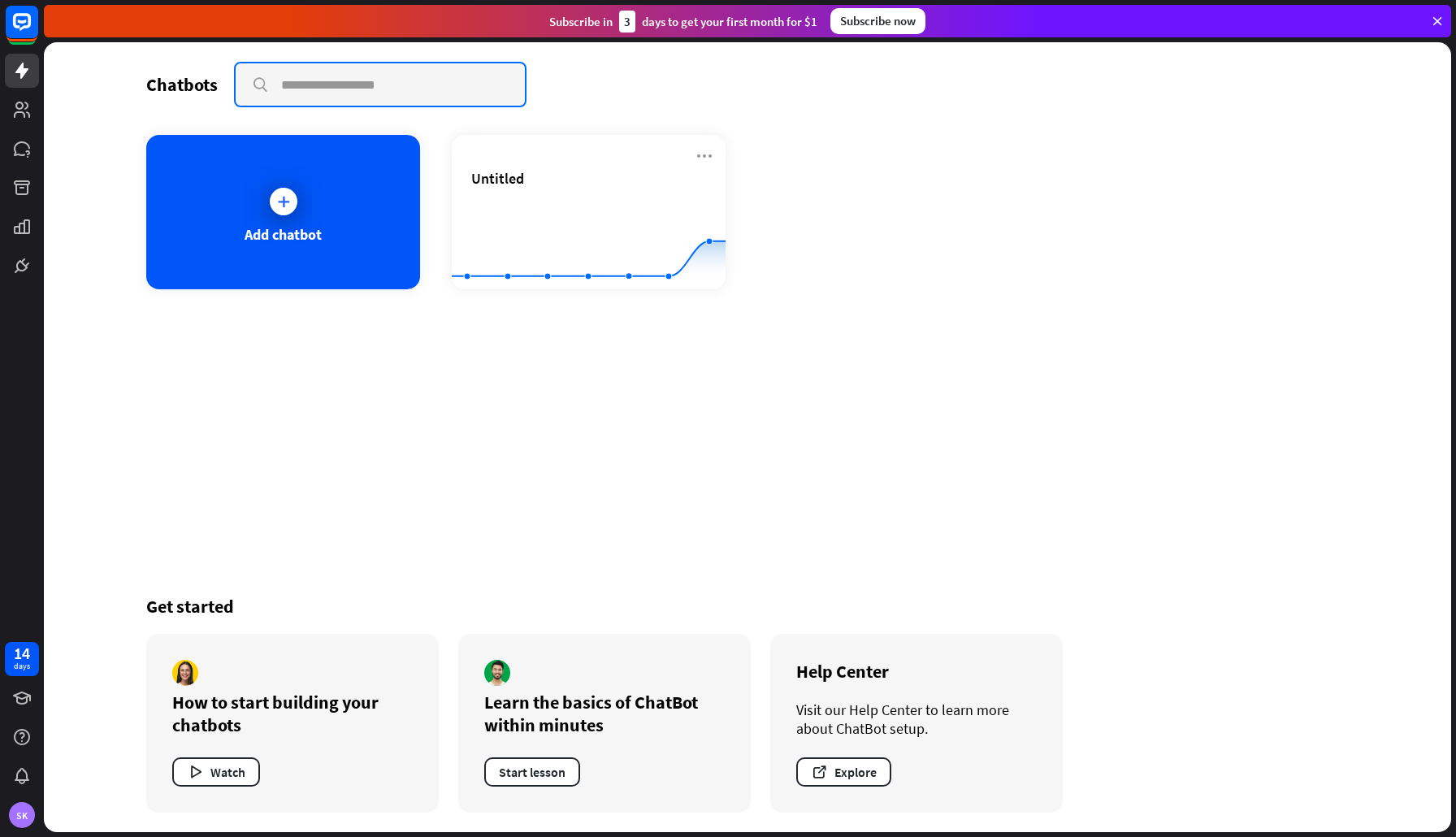
click at [304, 79] on input "text" at bounding box center [380, 85] width 289 height 43
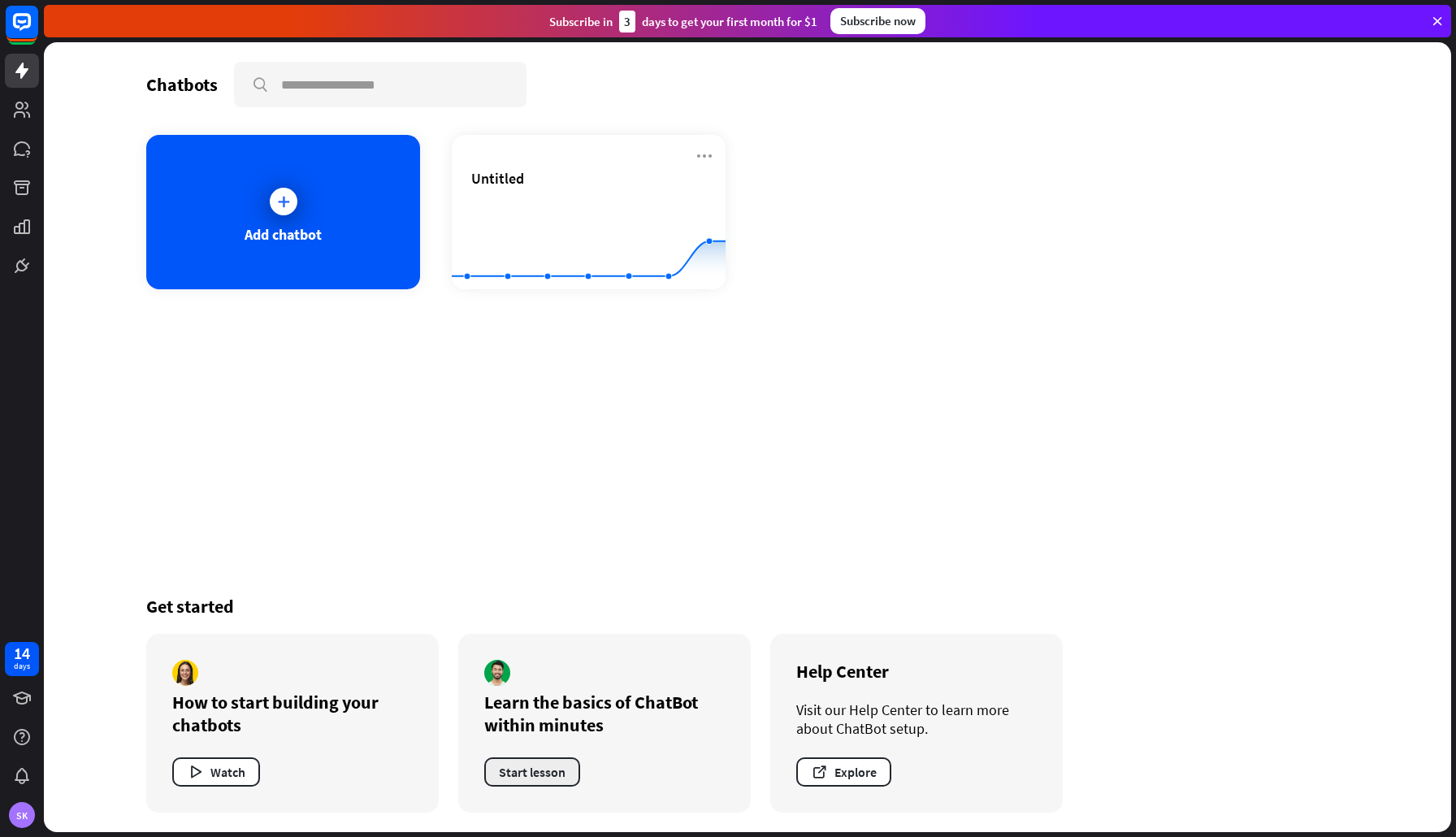
click at [558, 775] on button "Start lesson" at bounding box center [532, 772] width 96 height 29
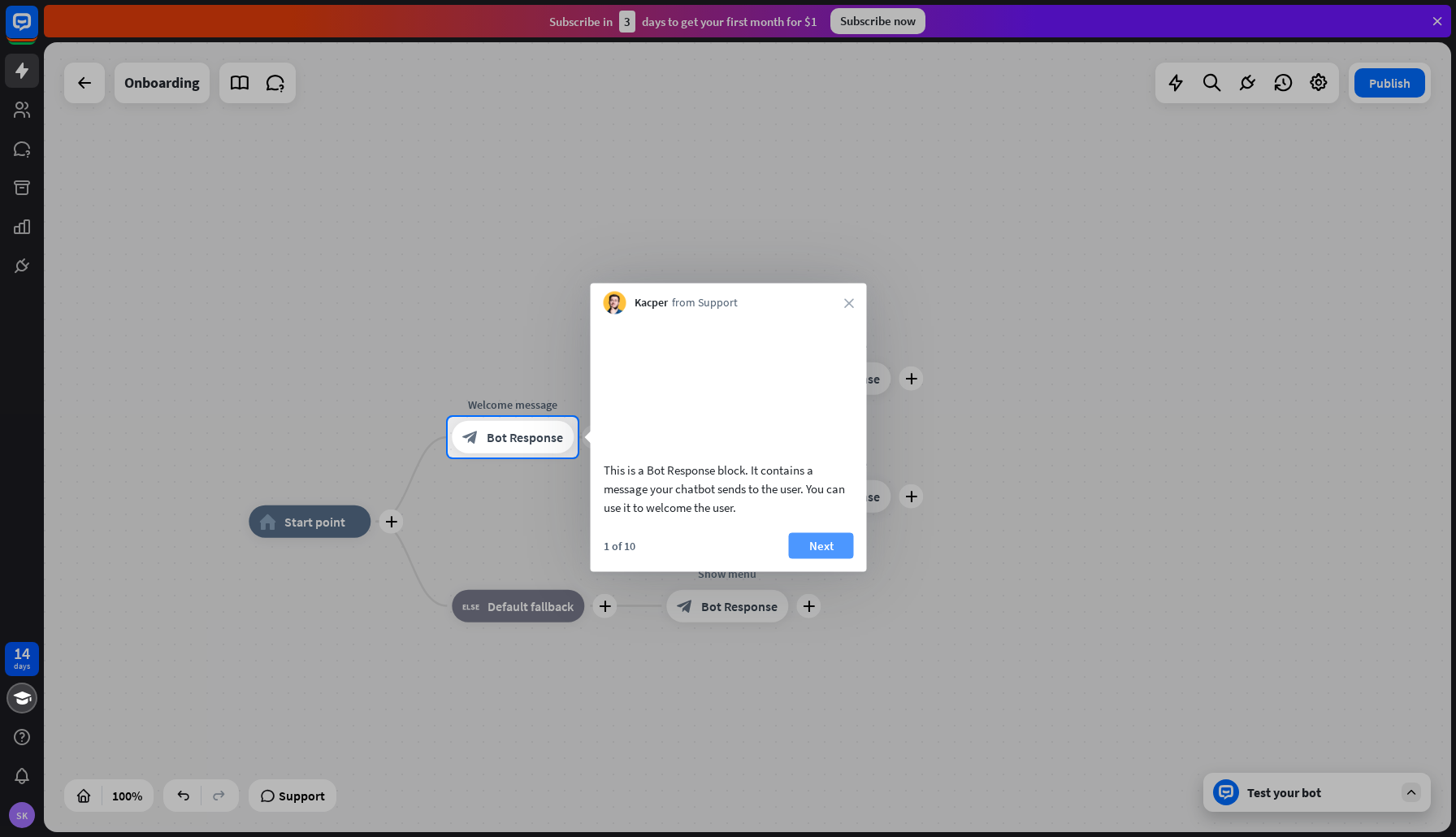
click at [819, 558] on button "Next" at bounding box center [820, 545] width 65 height 26
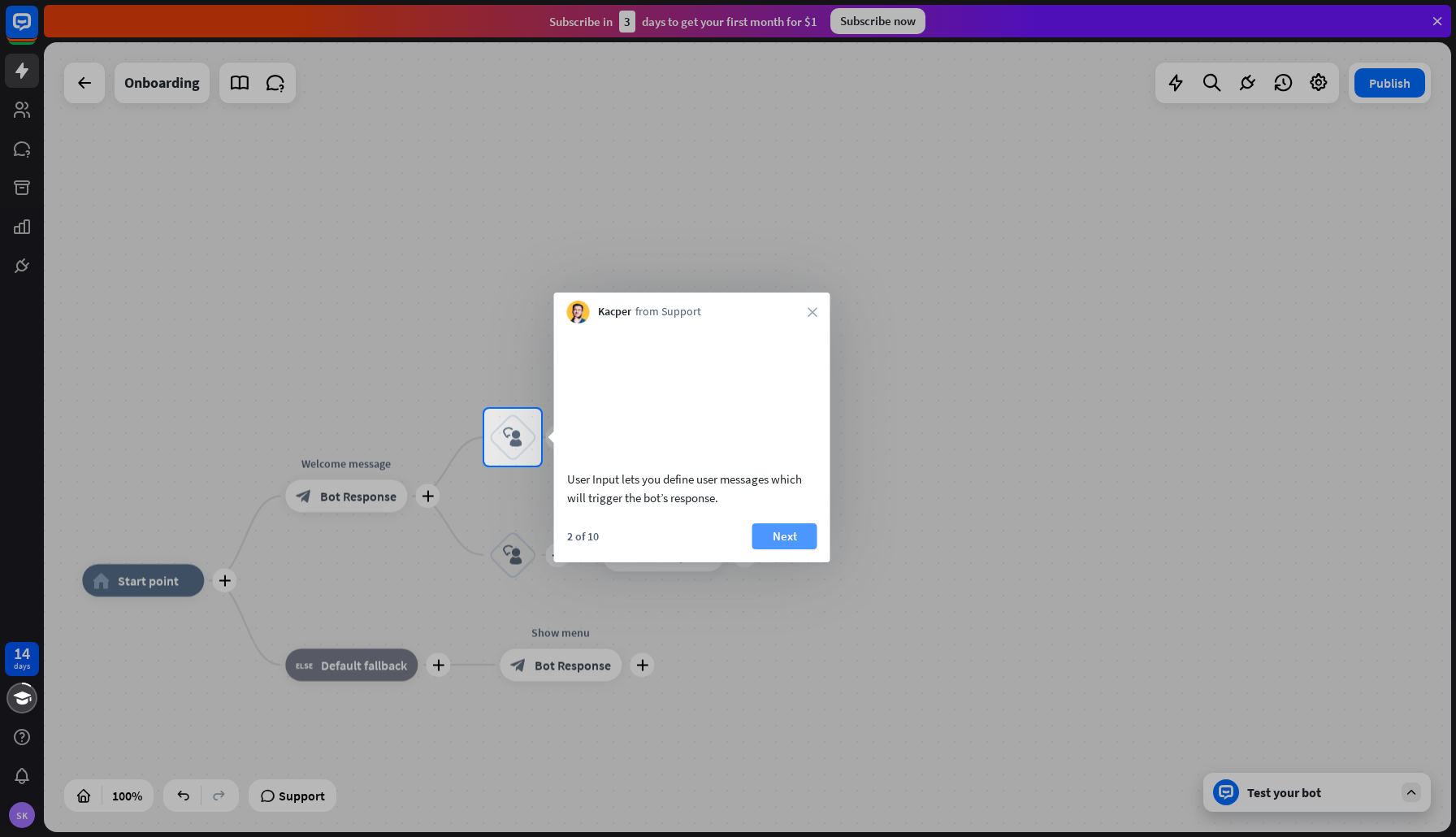
click at [797, 550] on button "Next" at bounding box center [785, 536] width 65 height 26
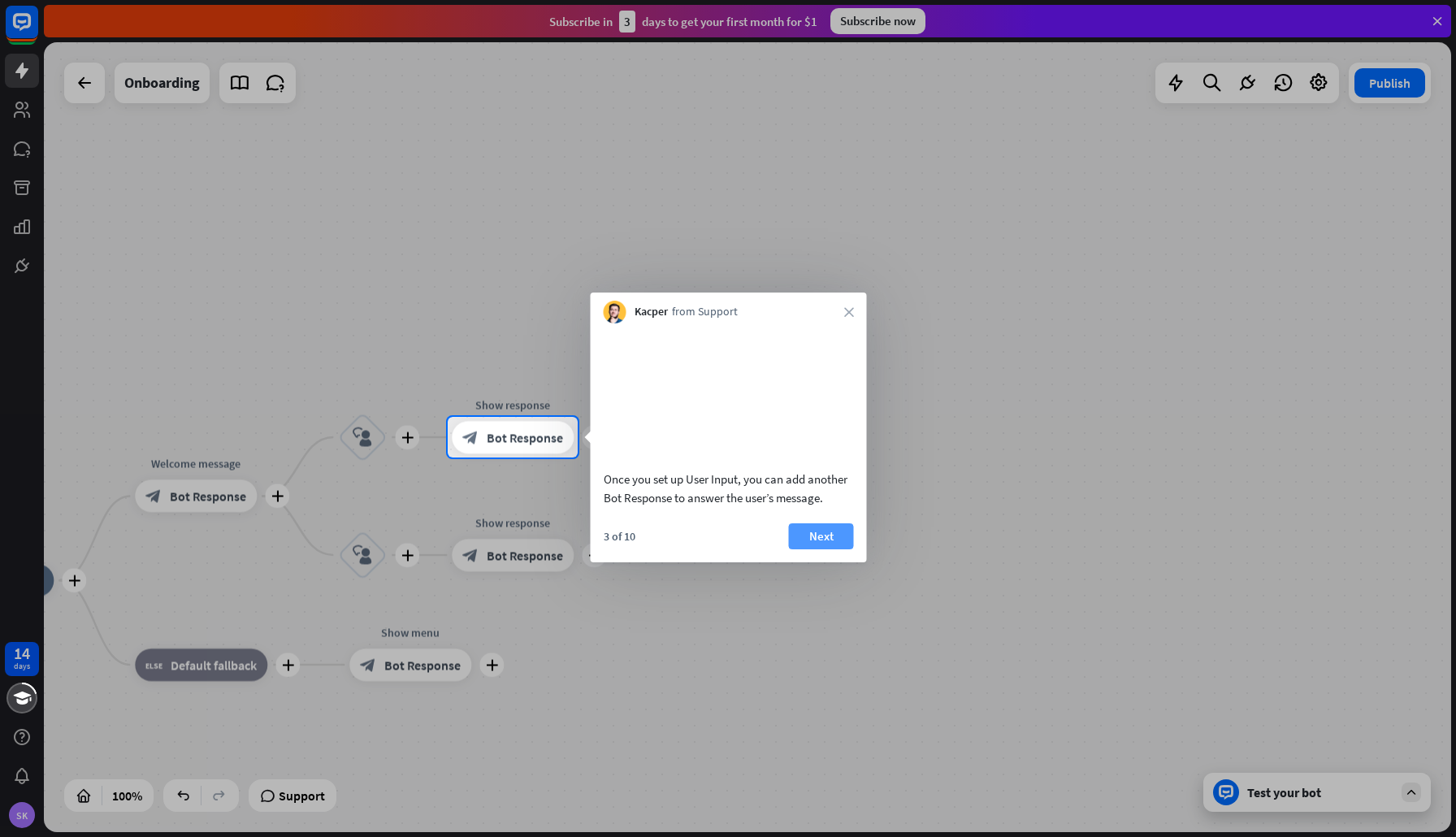
click at [821, 550] on button "Next" at bounding box center [820, 536] width 65 height 26
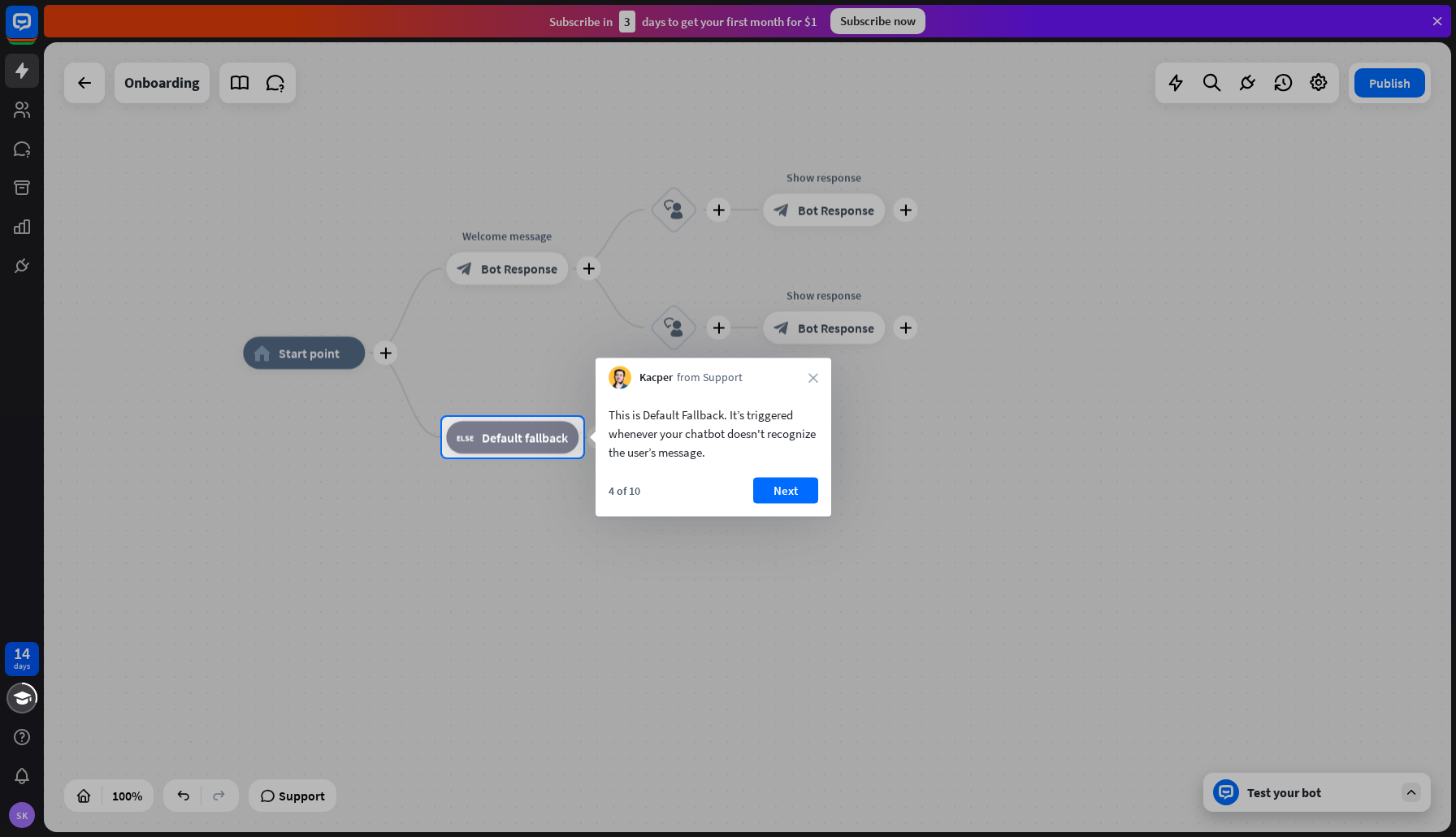
click at [1316, 790] on div at bounding box center [728, 647] width 1456 height 379
click at [793, 493] on button "Next" at bounding box center [786, 491] width 65 height 26
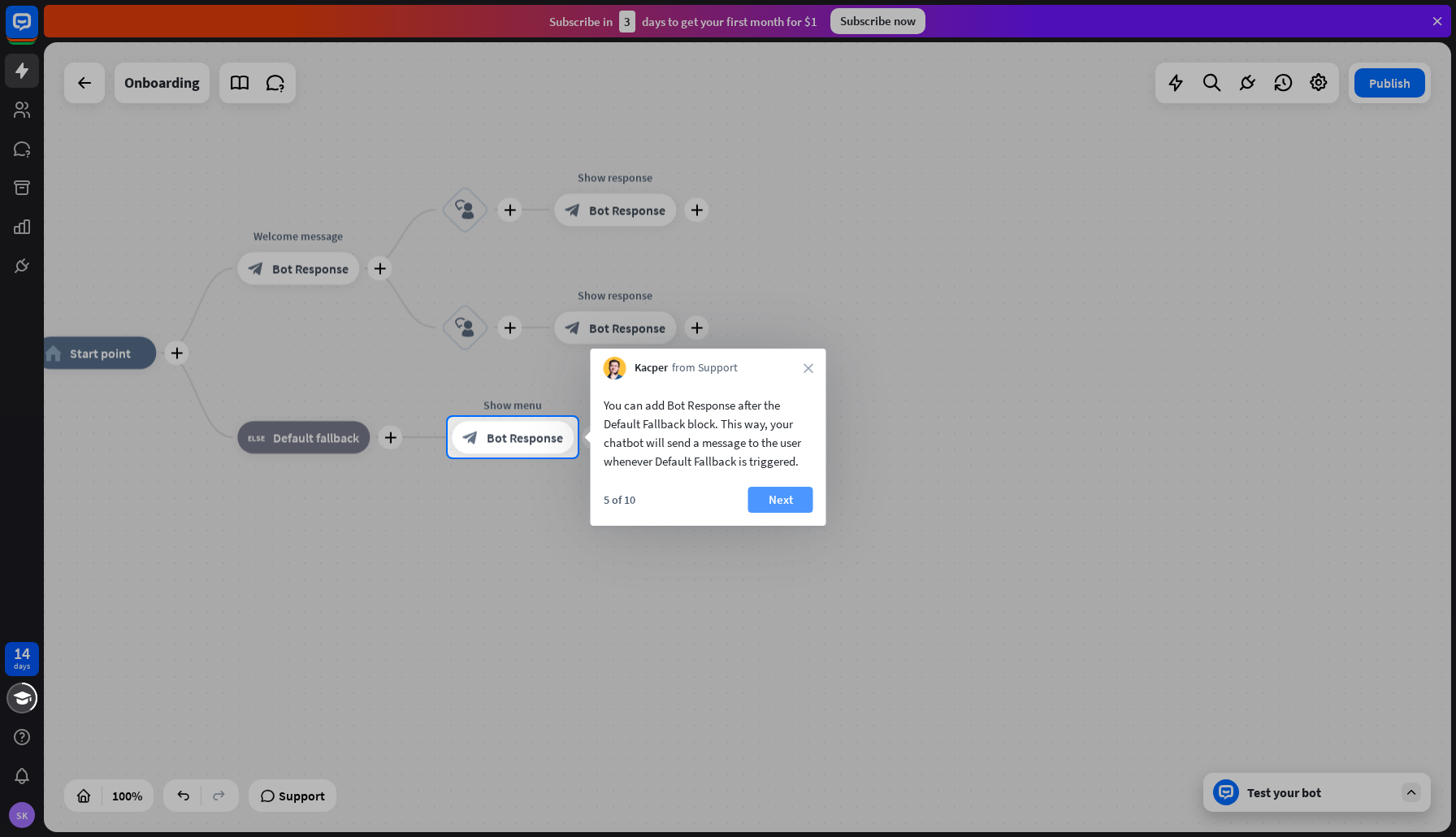
click at [789, 498] on button "Next" at bounding box center [780, 499] width 65 height 26
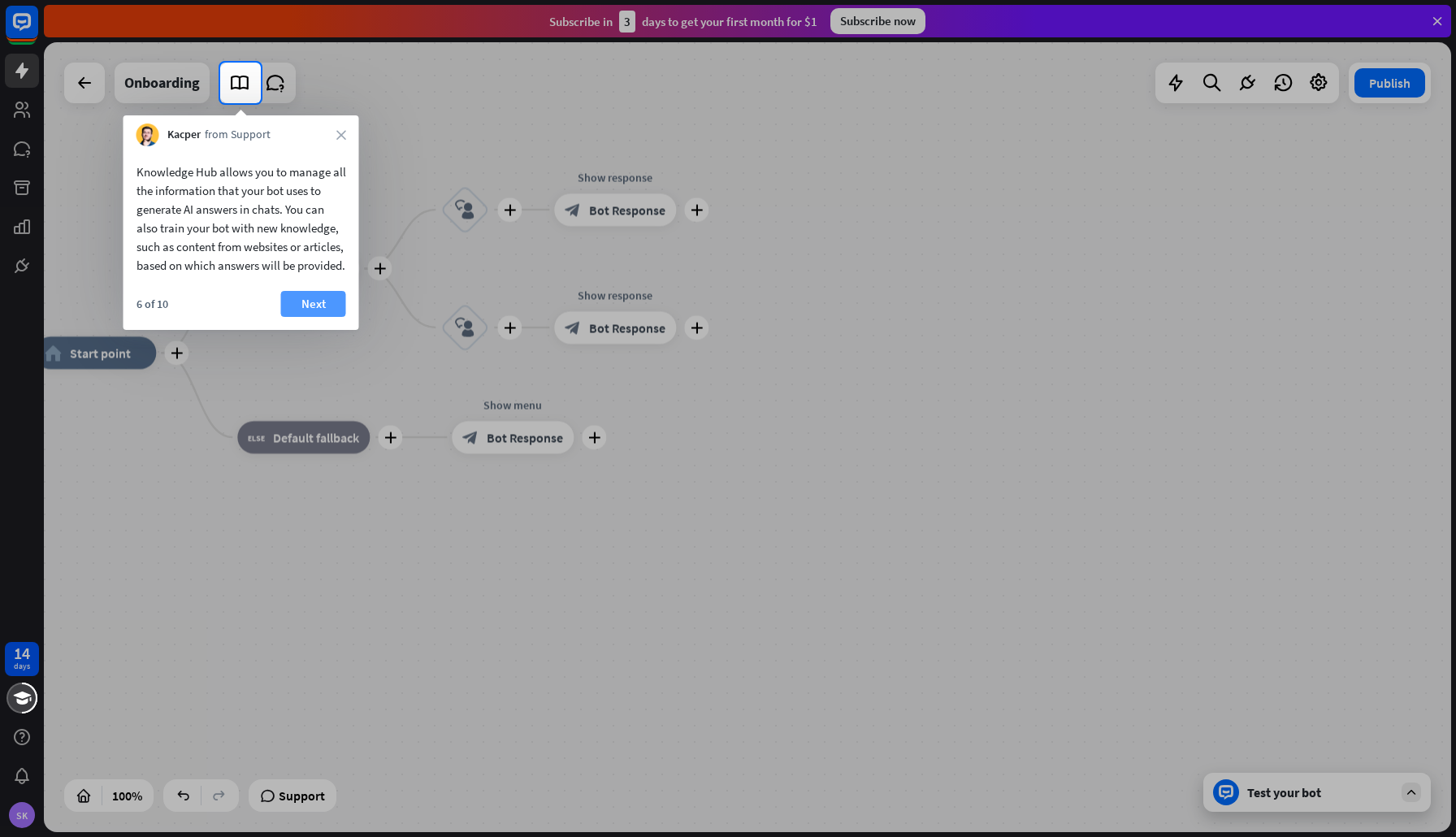
click at [317, 317] on button "Next" at bounding box center [313, 304] width 65 height 26
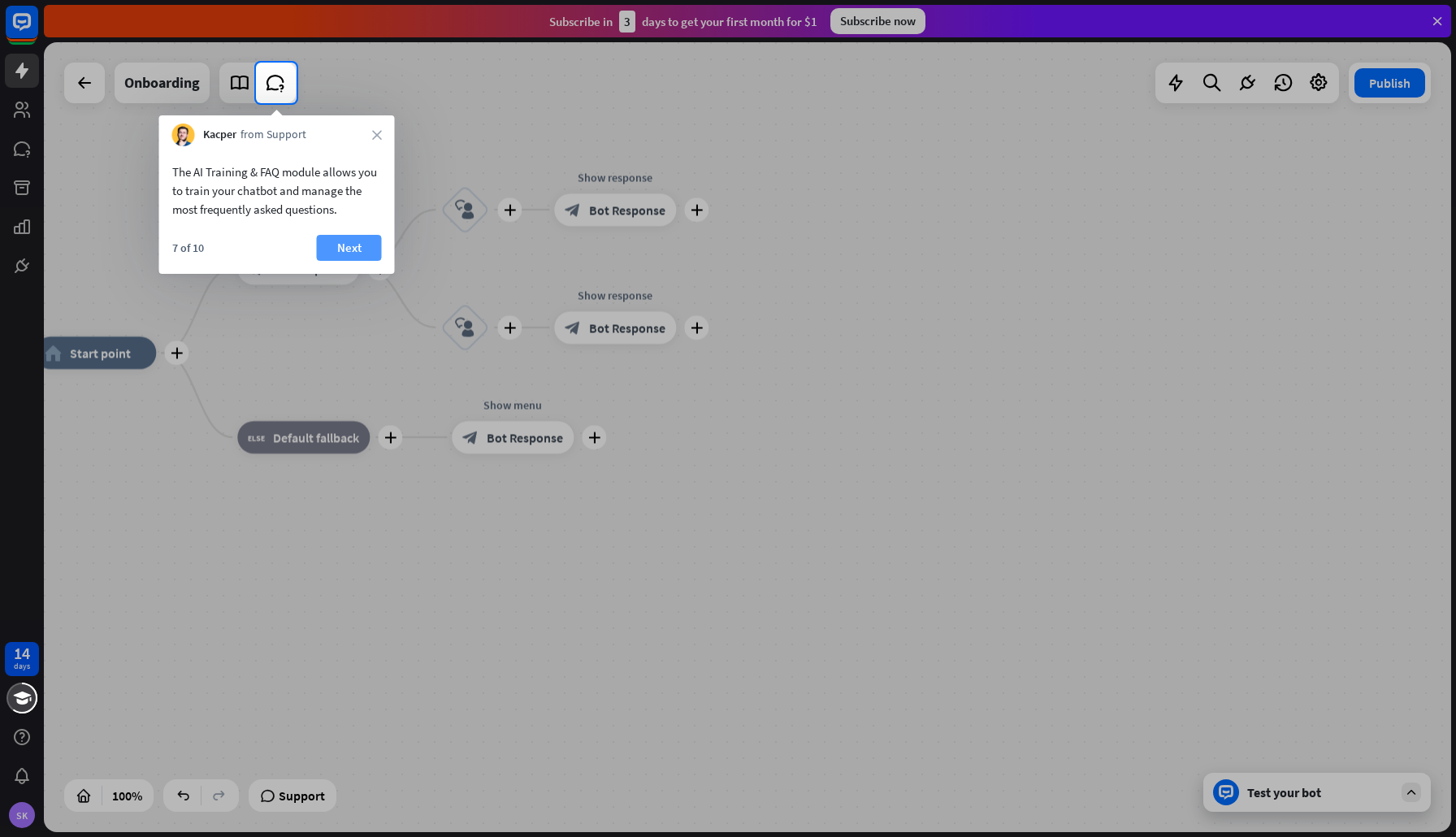
click at [347, 253] on button "Next" at bounding box center [349, 248] width 65 height 26
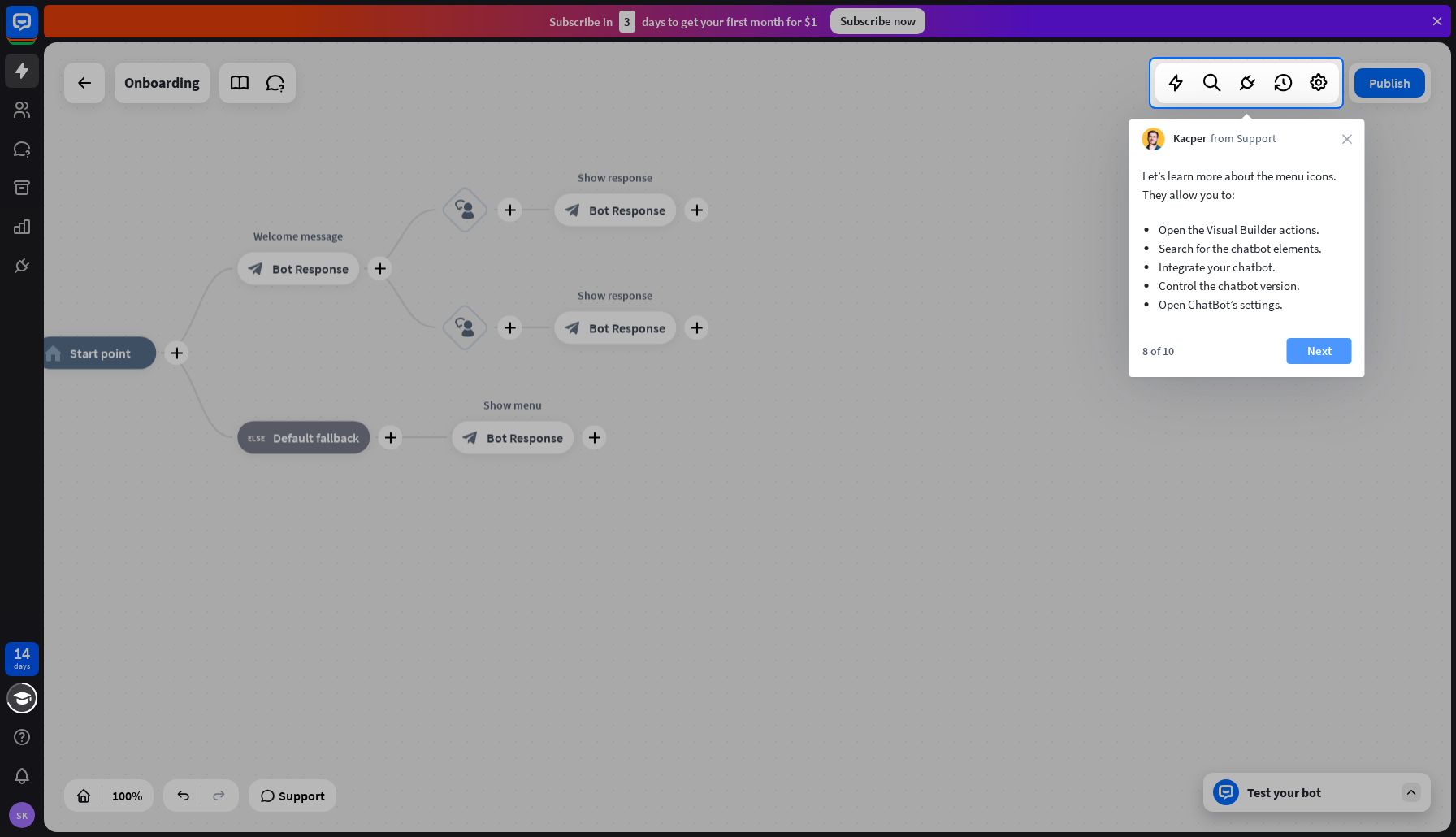
click at [1323, 356] on button "Next" at bounding box center [1319, 350] width 65 height 26
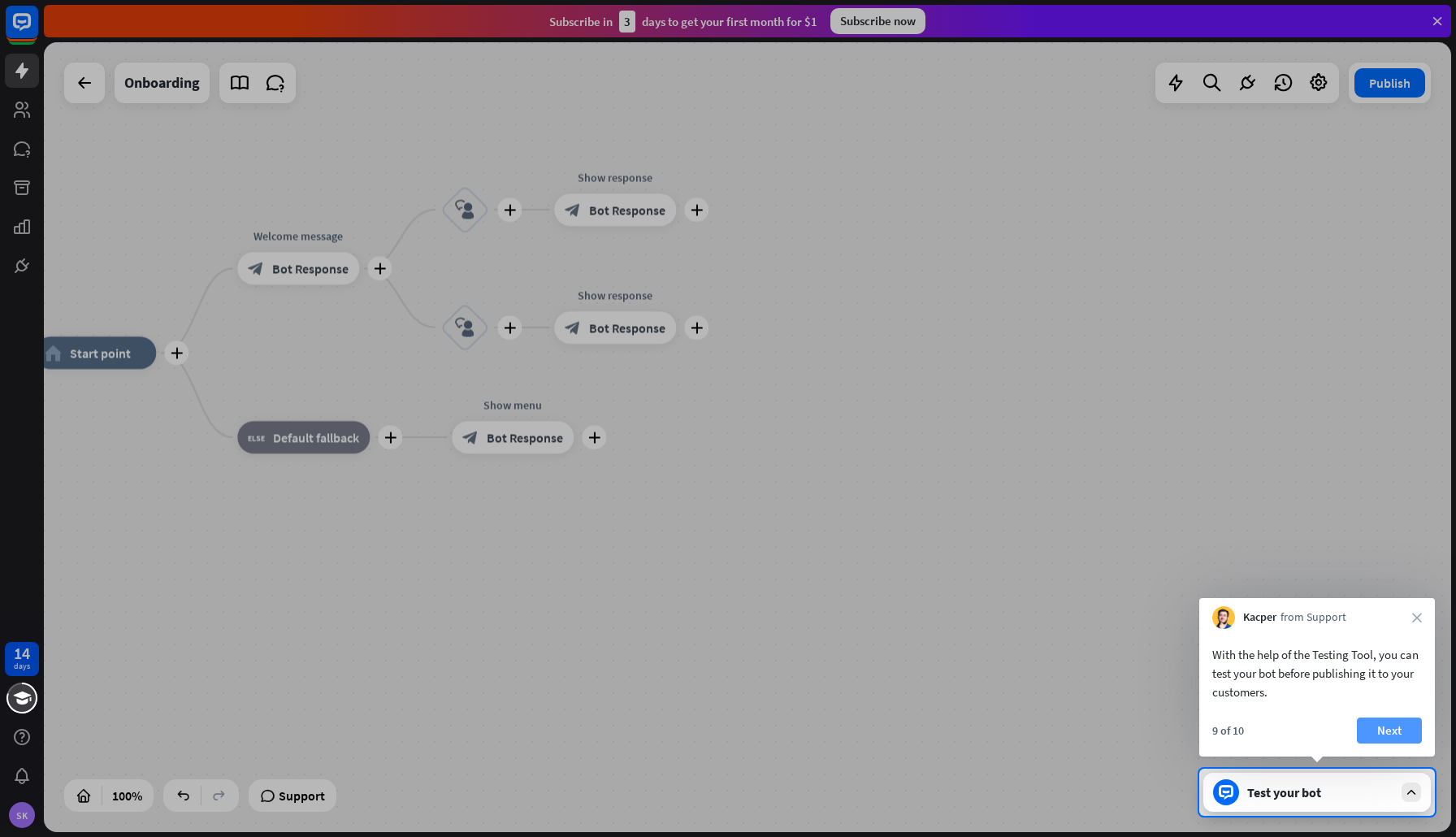
click at [1388, 727] on button "Next" at bounding box center [1389, 731] width 65 height 26
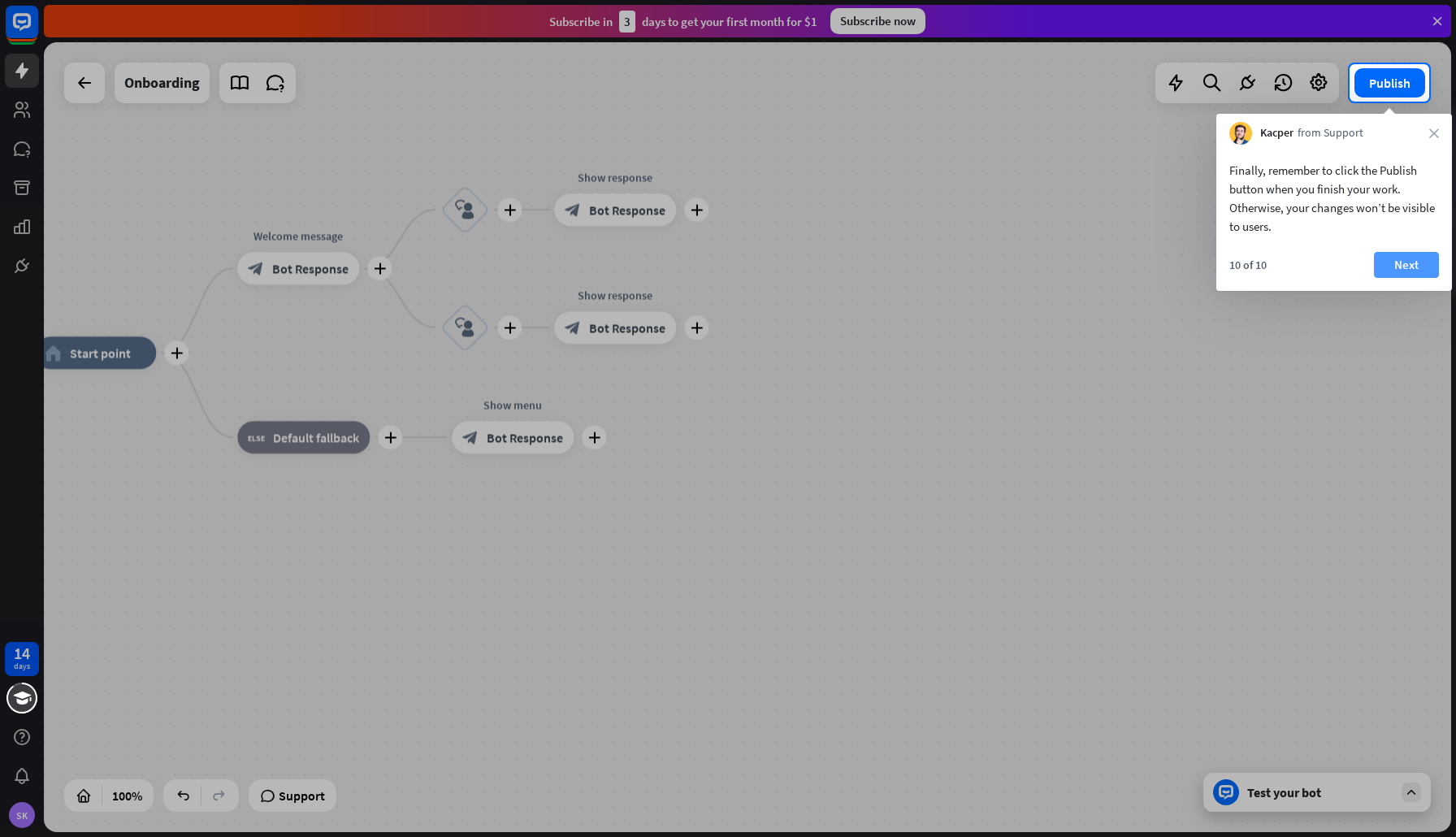
click at [1405, 265] on button "Next" at bounding box center [1406, 264] width 65 height 26
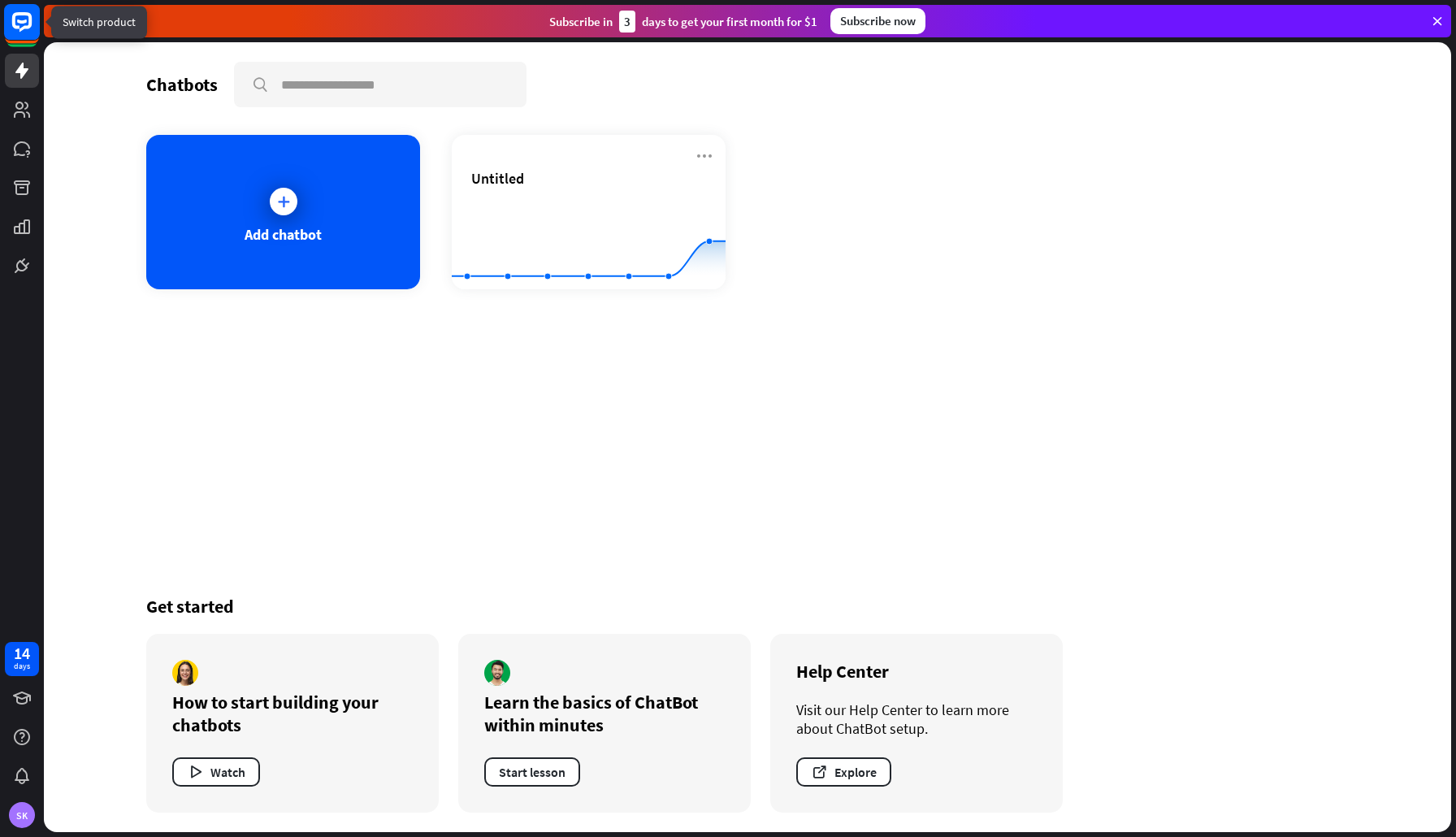
click at [22, 20] on icon at bounding box center [21, 21] width 38 height 38
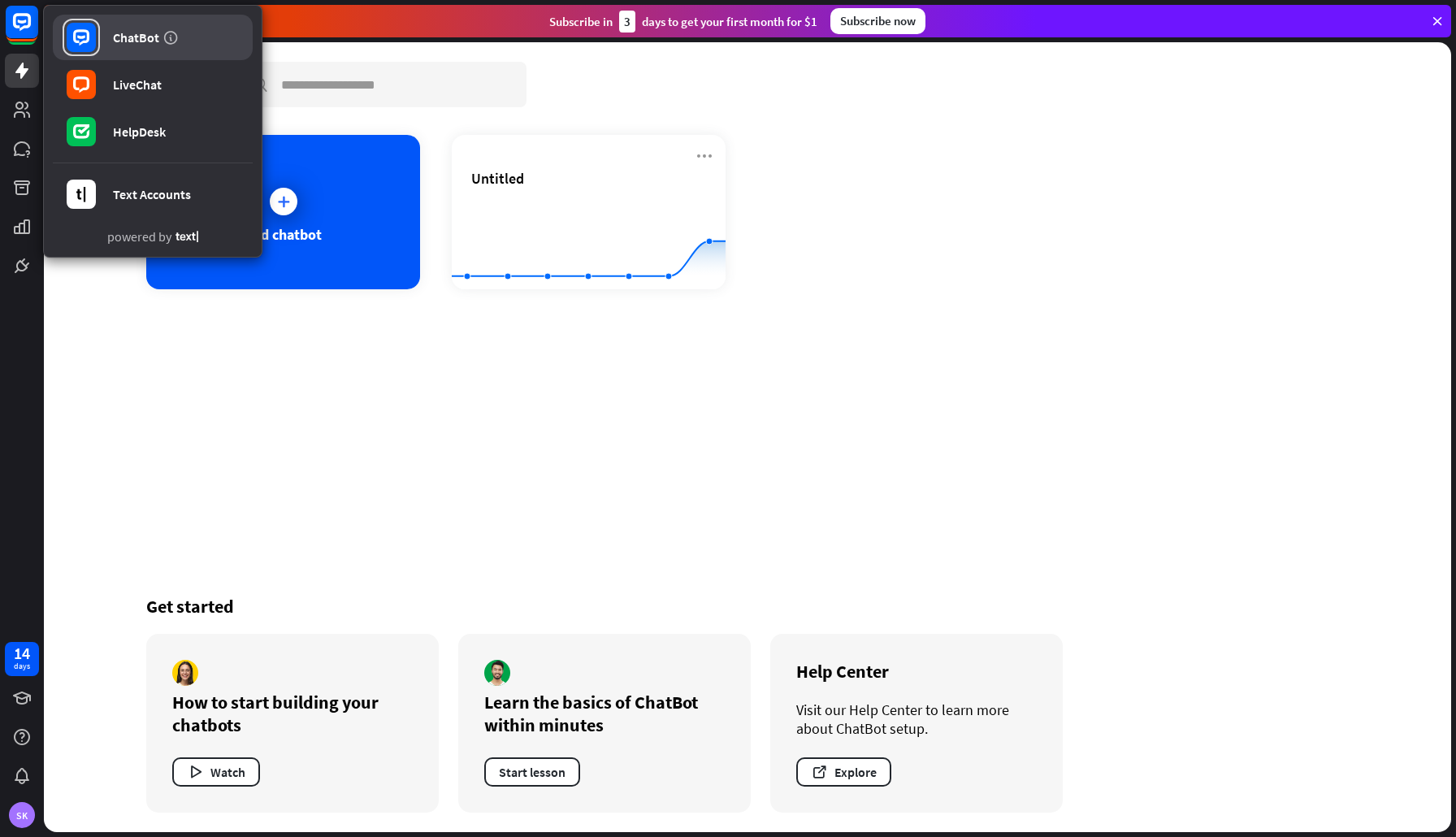
click at [130, 34] on div "ChatBot" at bounding box center [136, 37] width 46 height 16
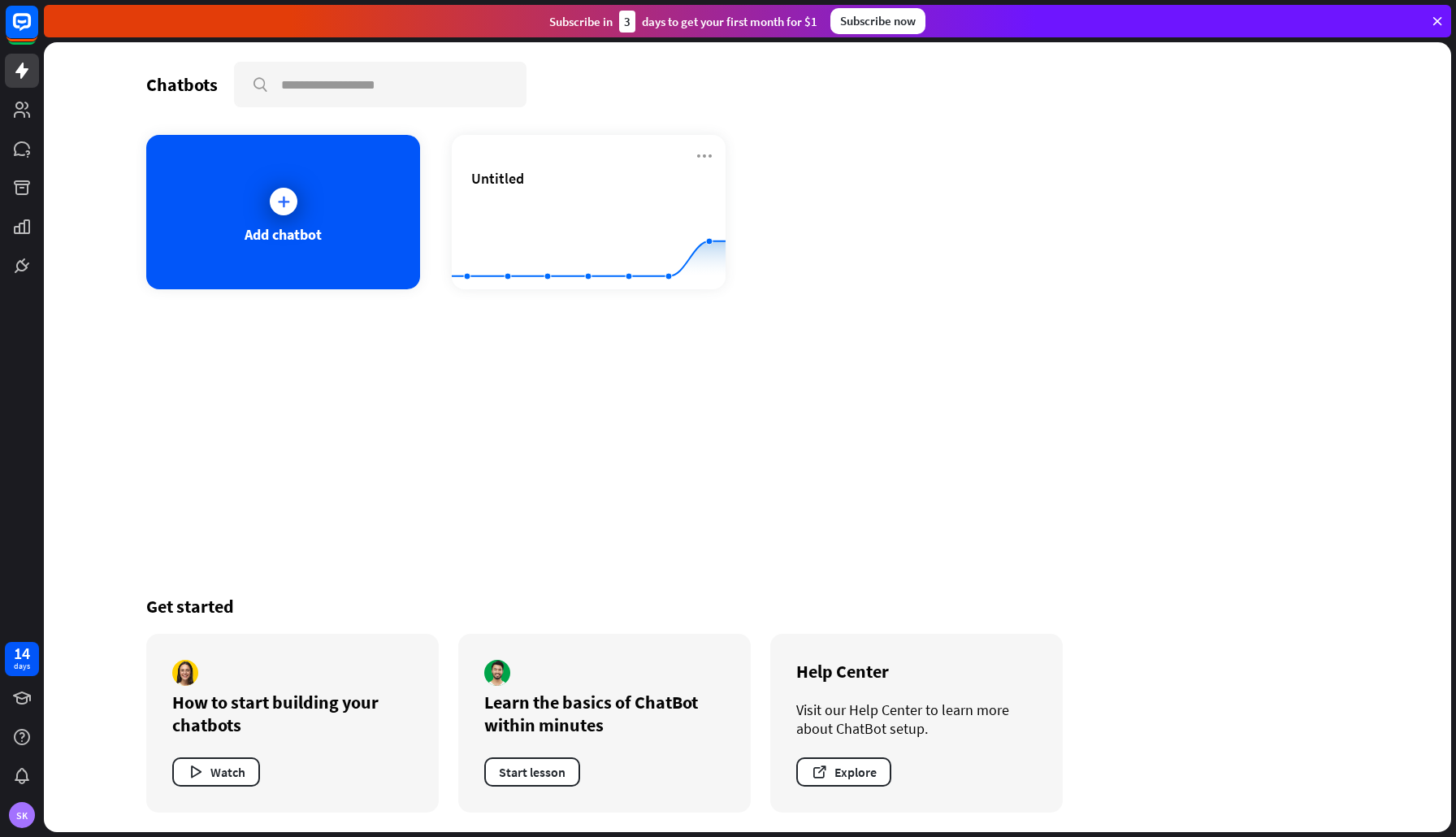
click at [195, 87] on div "Chatbots" at bounding box center [182, 85] width 72 height 23
click at [322, 83] on input "text" at bounding box center [380, 85] width 289 height 43
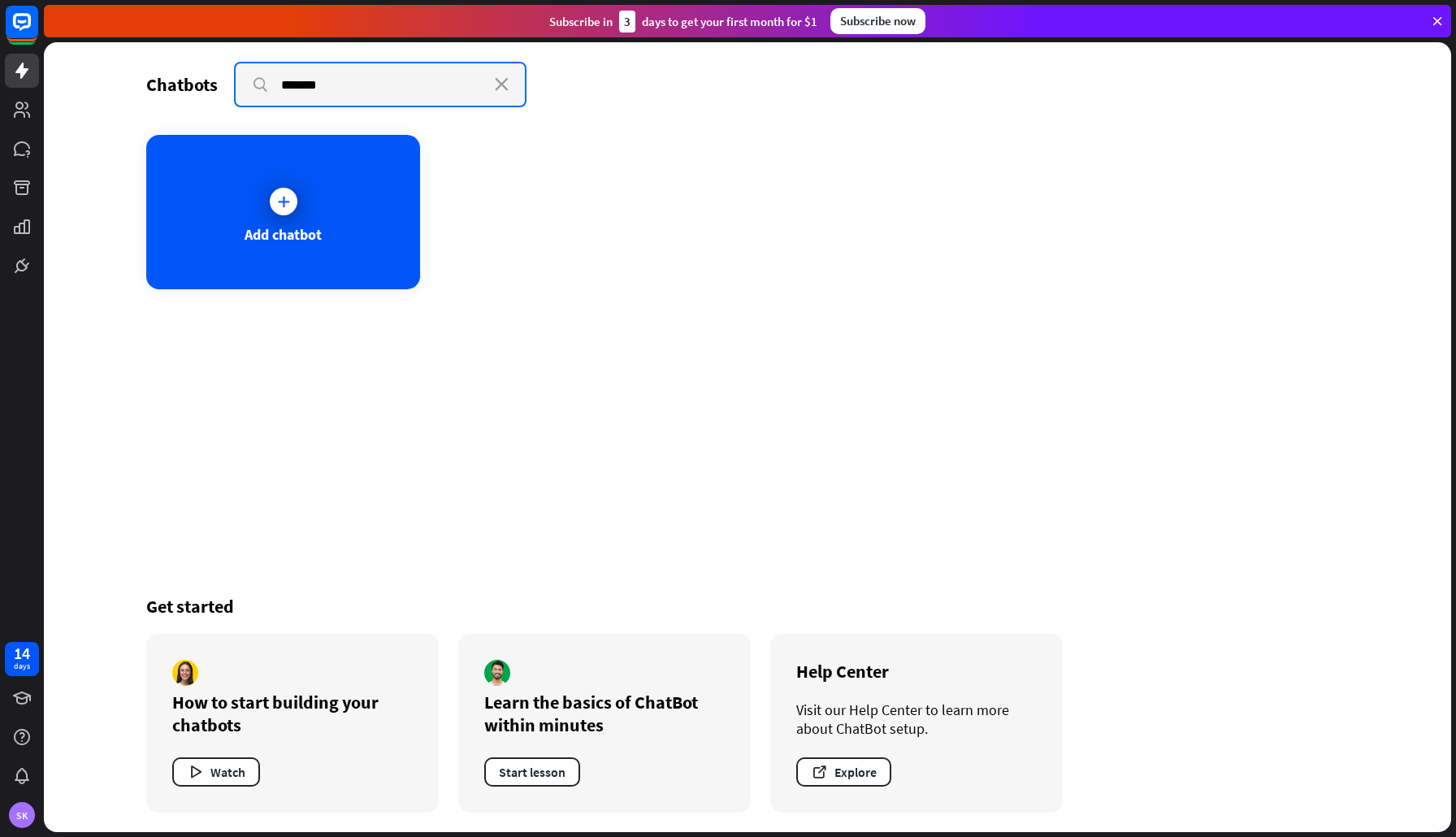
type input "*******"
click at [504, 84] on icon "close" at bounding box center [501, 84] width 14 height 13
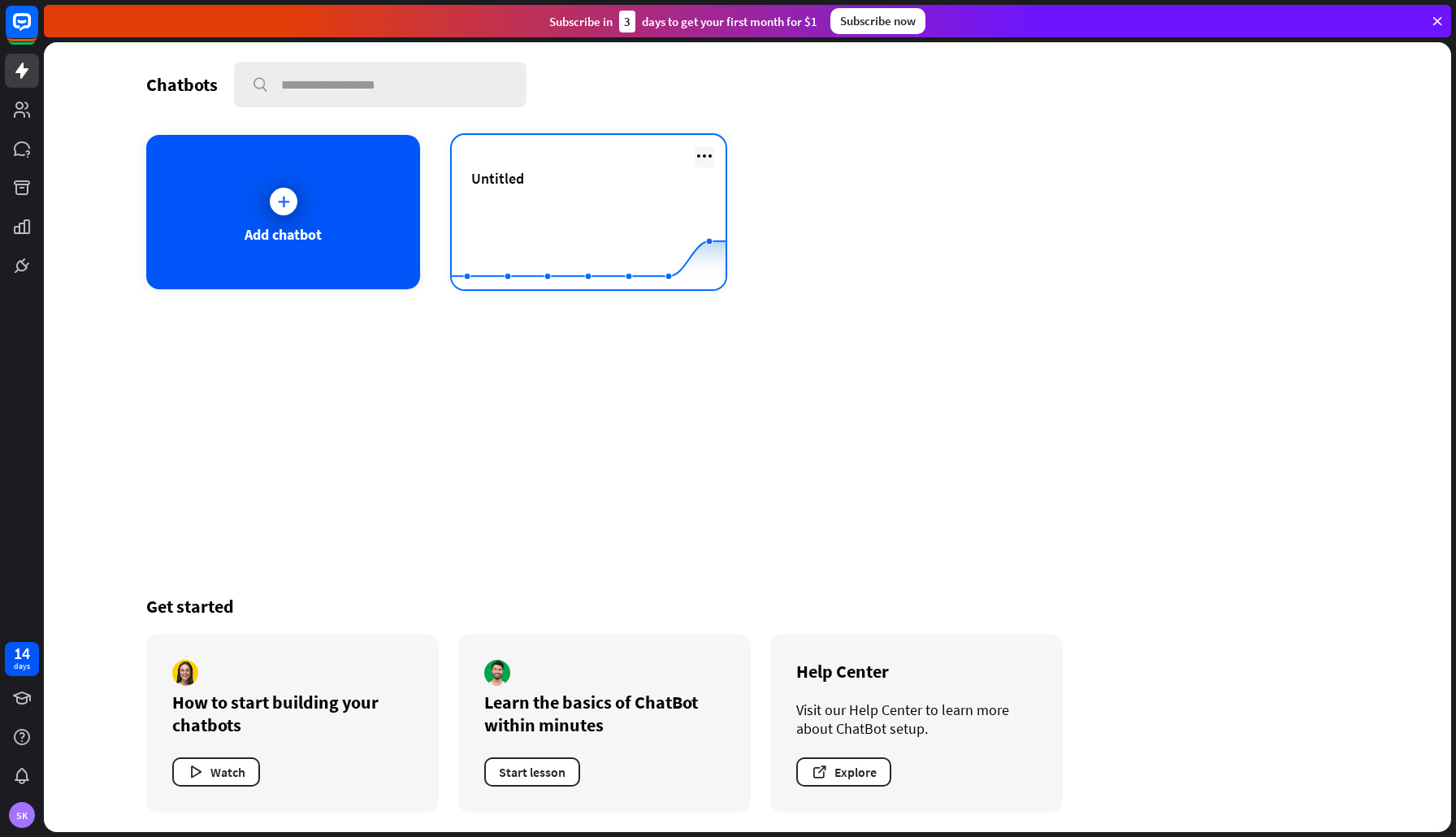
click at [704, 157] on icon at bounding box center [704, 156] width 19 height 19
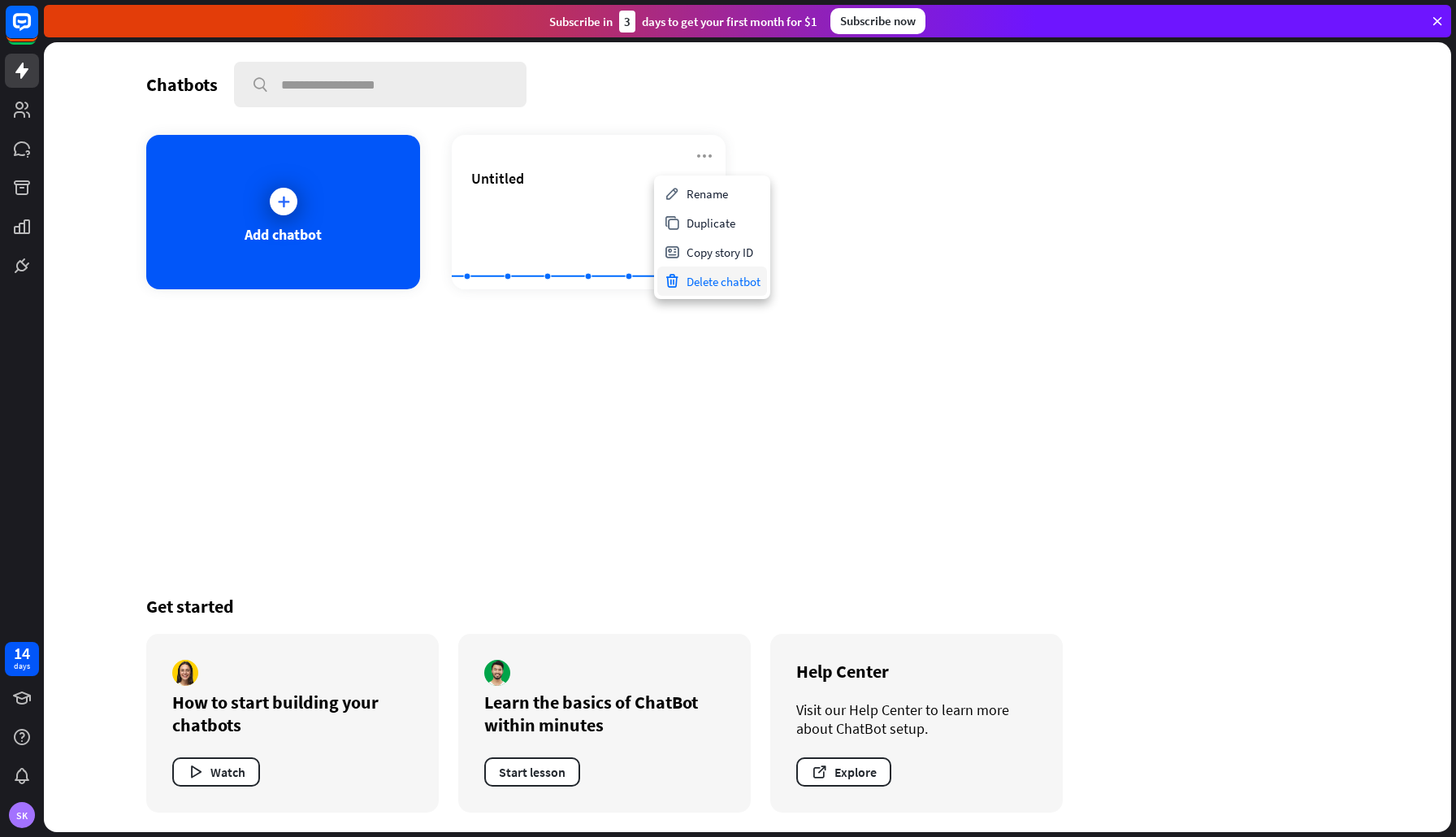
click at [732, 283] on div "Delete chatbot" at bounding box center [711, 281] width 109 height 29
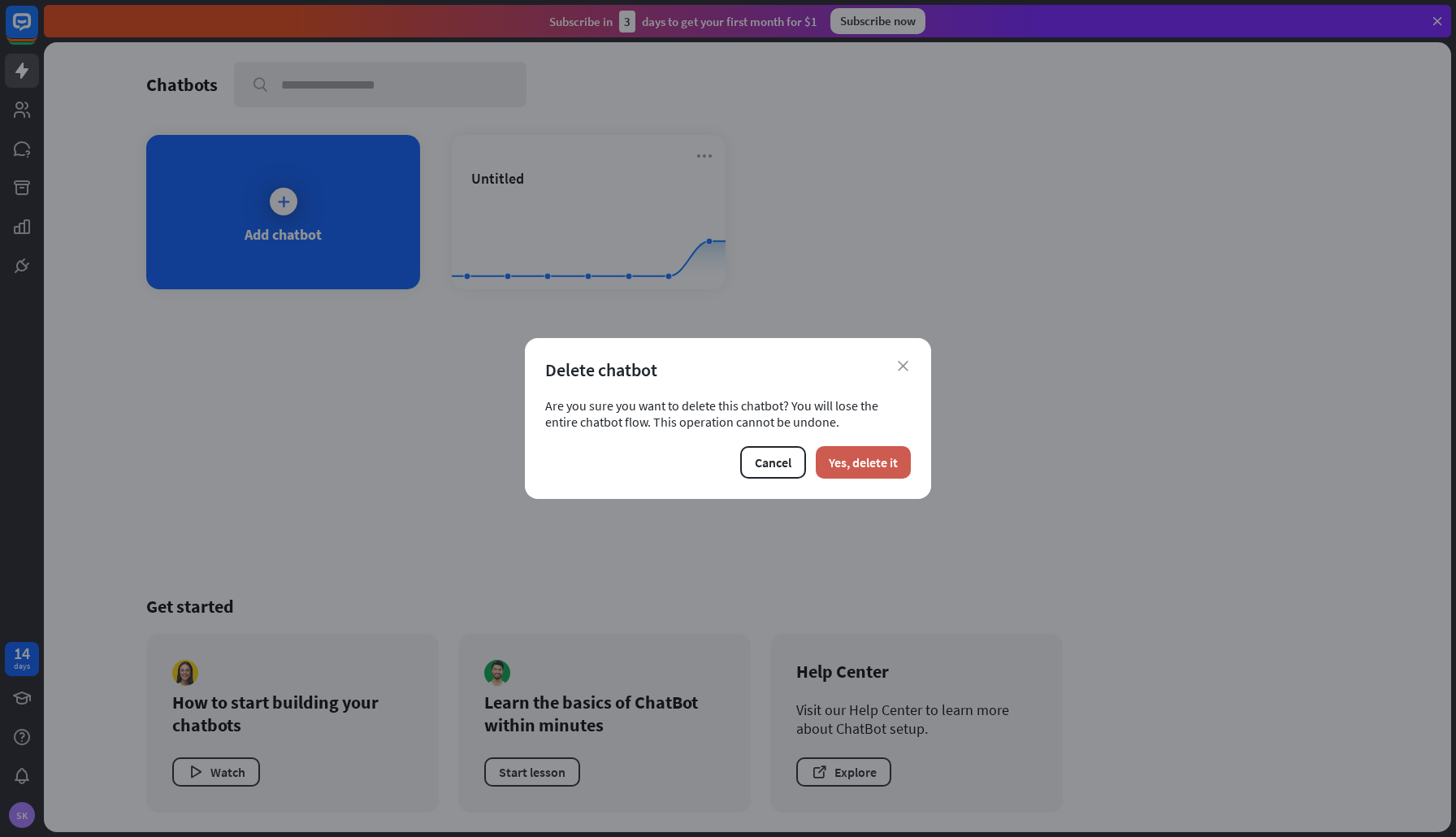
click at [848, 466] on button "Yes, delete it" at bounding box center [863, 463] width 95 height 33
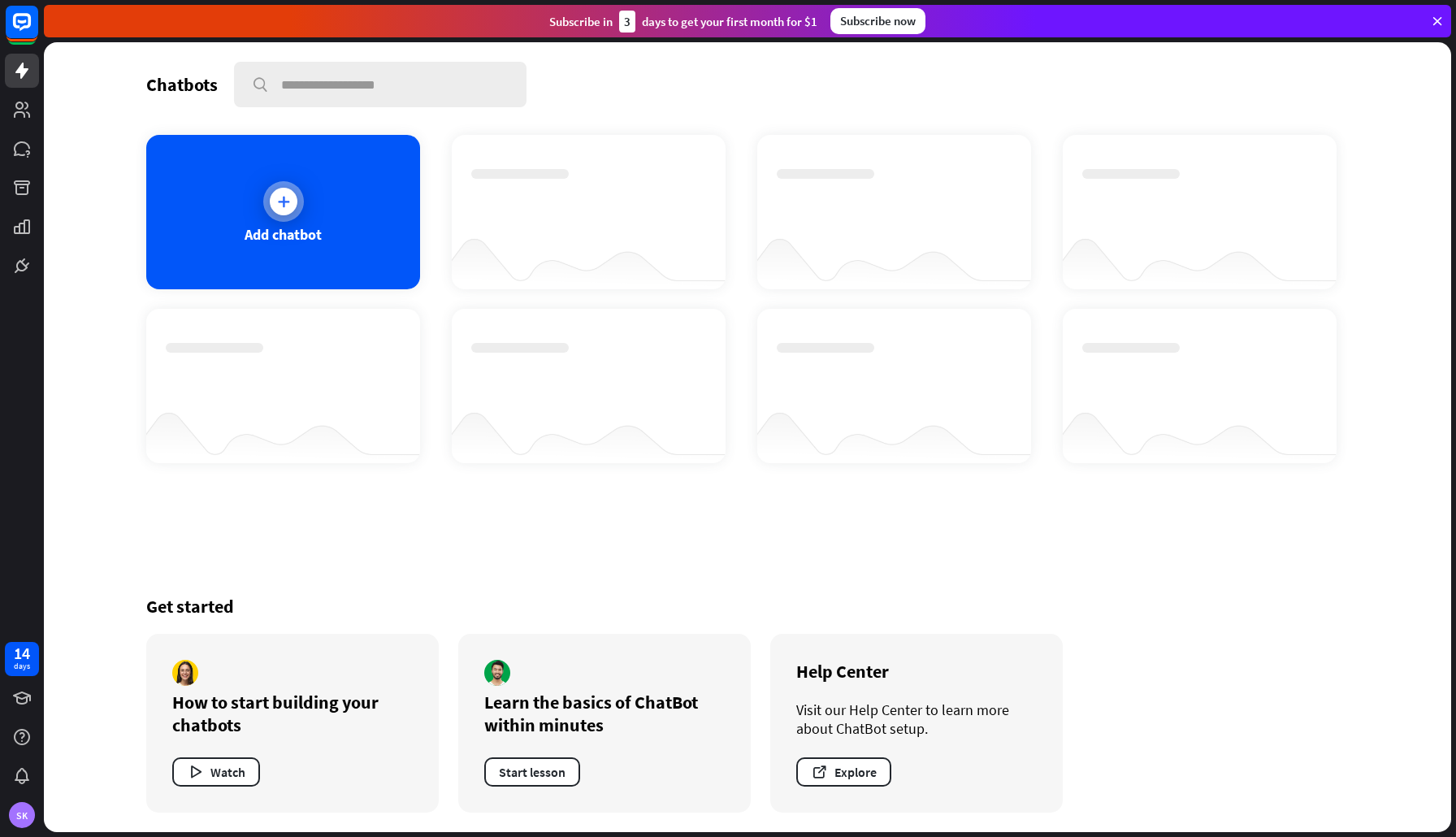
click at [281, 197] on icon at bounding box center [283, 201] width 16 height 16
